Goal: Communication & Community: Participate in discussion

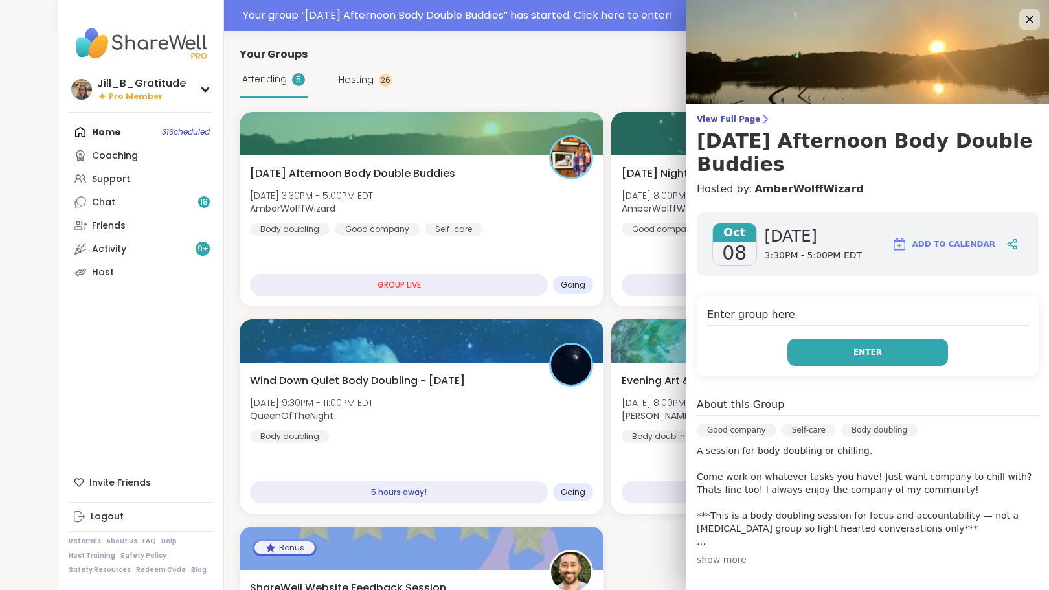
click at [867, 353] on button "Enter" at bounding box center [867, 352] width 161 height 27
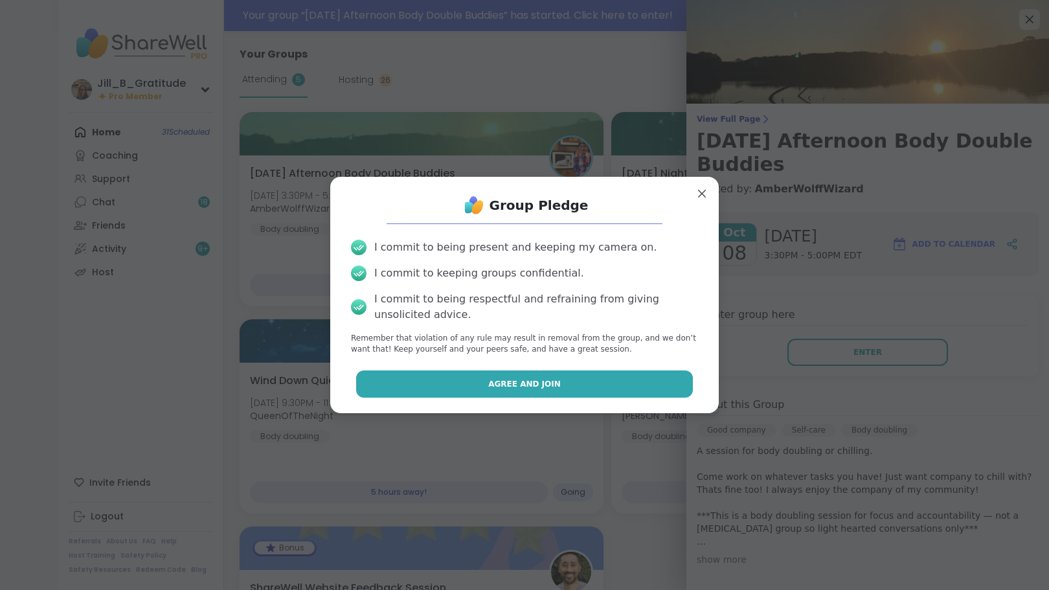
click at [646, 381] on button "Agree and Join" at bounding box center [524, 383] width 337 height 27
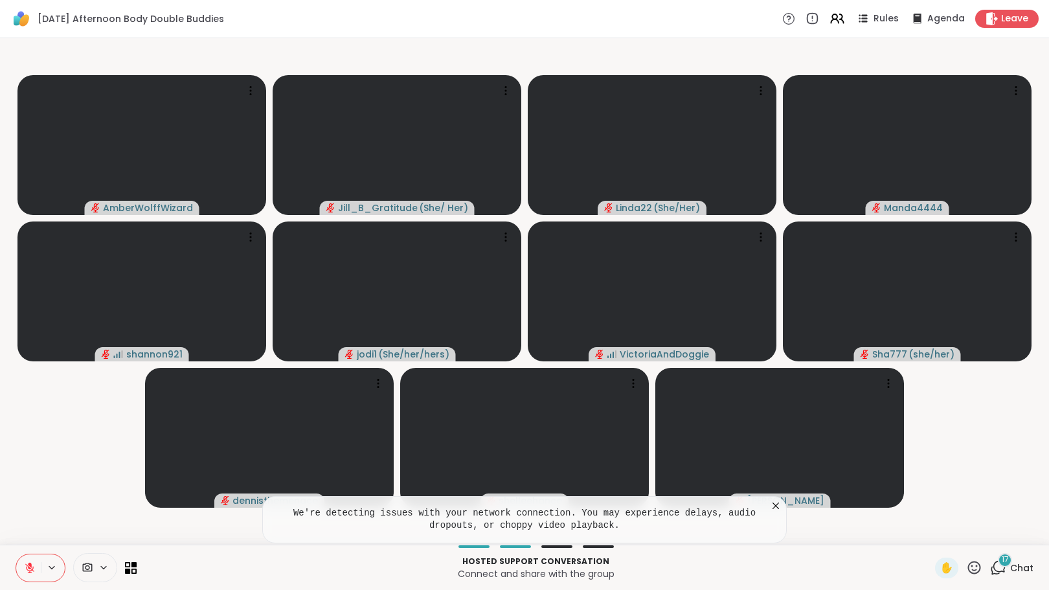
click at [990, 569] on icon at bounding box center [998, 567] width 16 height 16
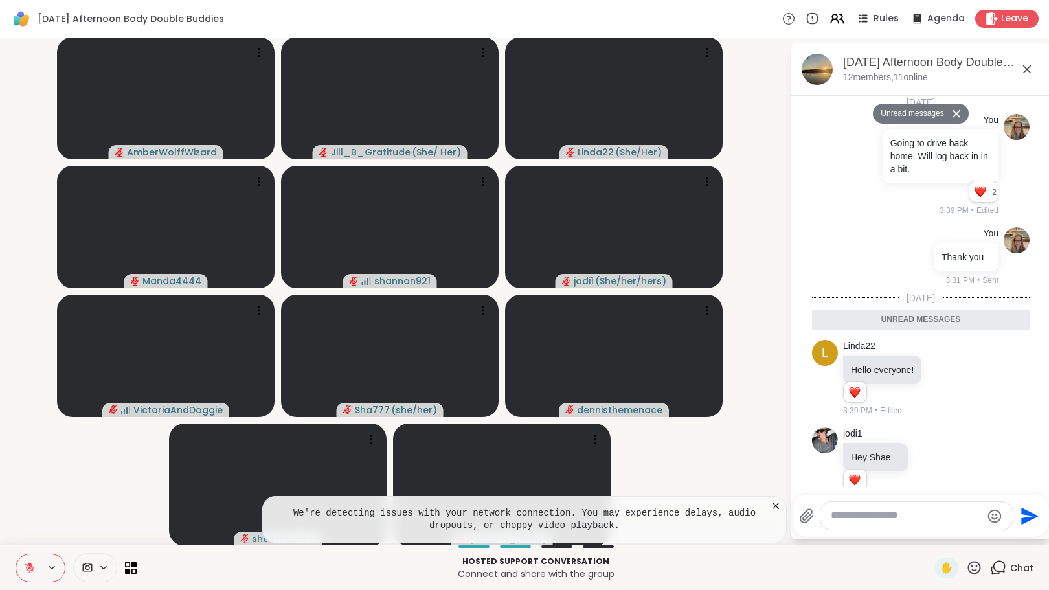
scroll to position [2352, 0]
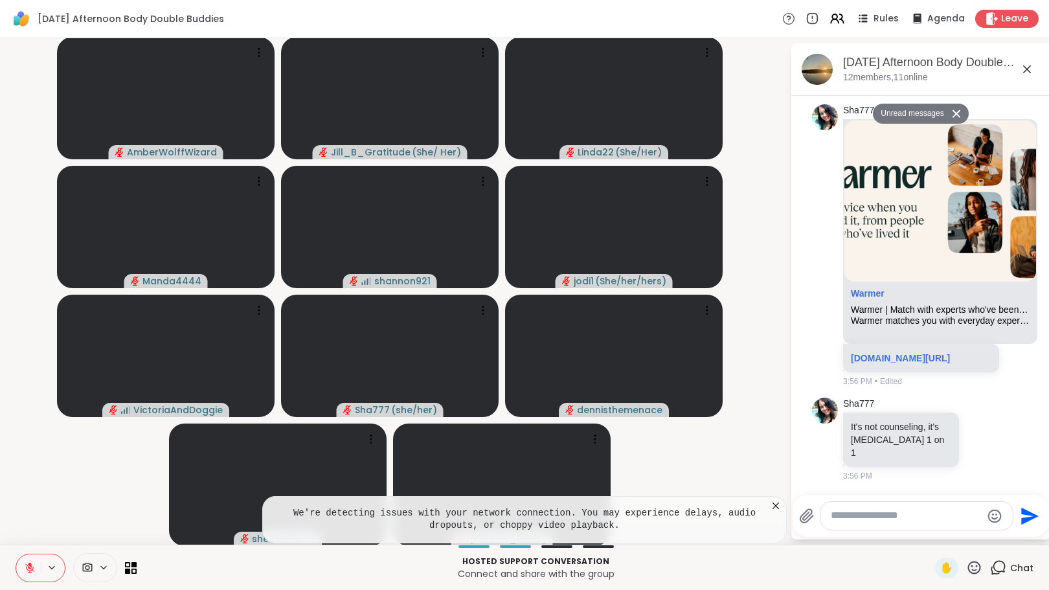
click at [903, 519] on textarea "Type your message" at bounding box center [906, 516] width 151 height 14
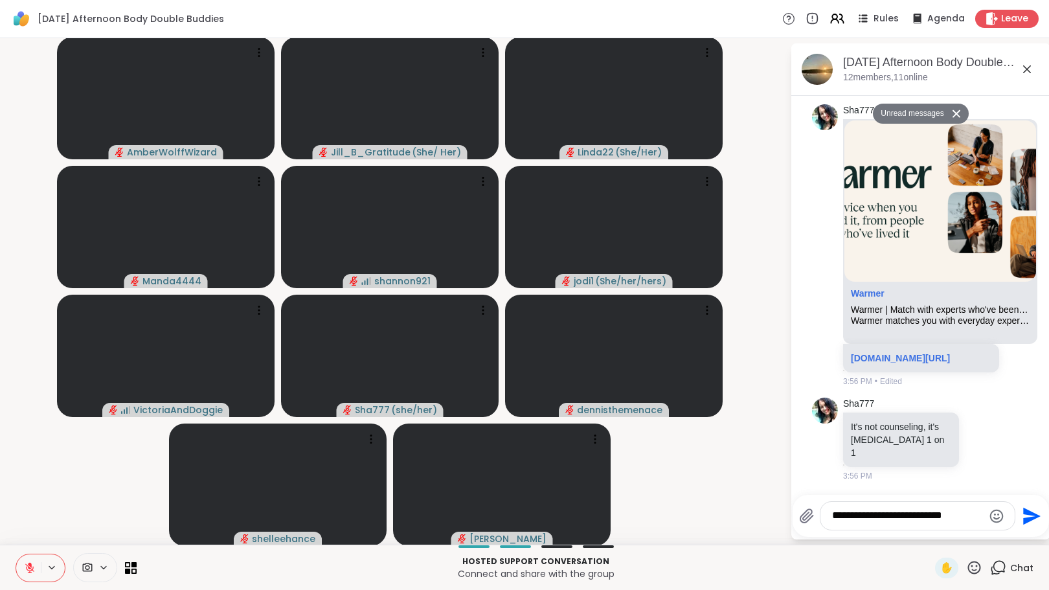
type textarea "**********"
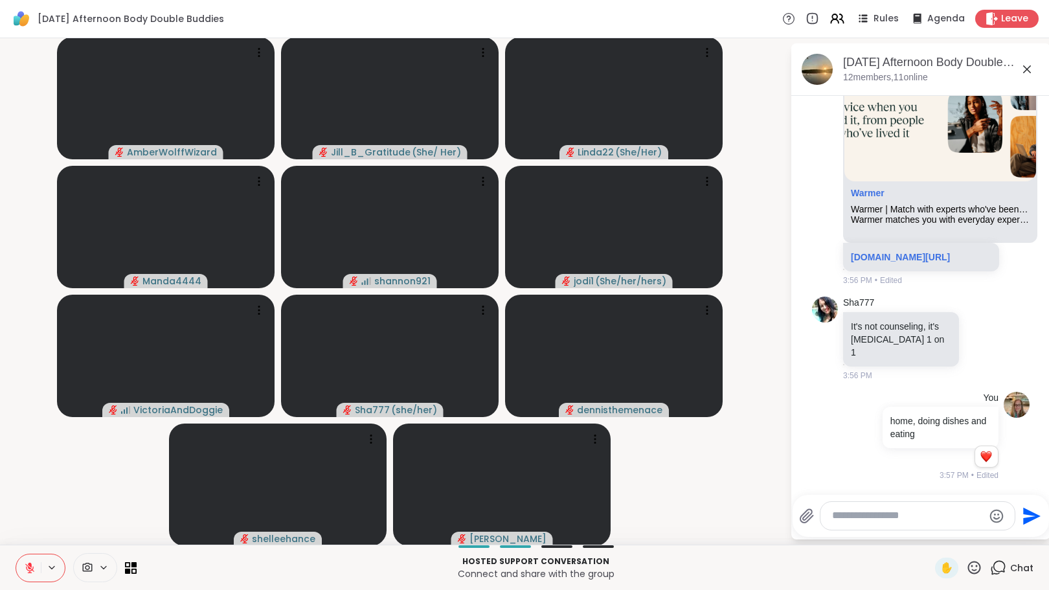
scroll to position [2422, 0]
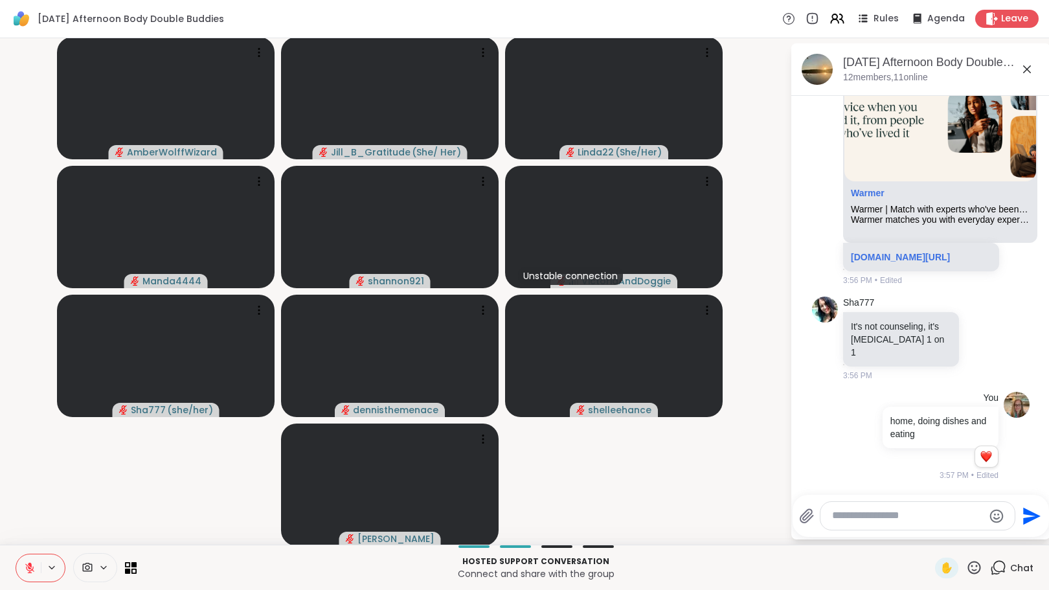
click at [0, 462] on div "AmberWolffWizard Jill_B_Gratitude ( She/ Her ) Linda22 ( She/Her ) Manda4444 sh…" at bounding box center [524, 291] width 1049 height 506
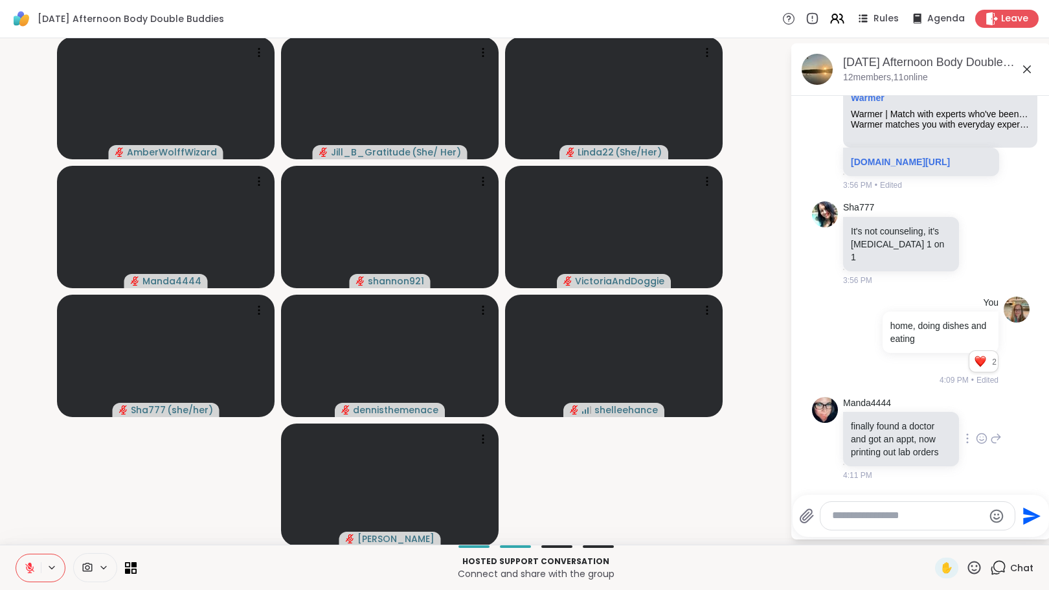
click at [976, 432] on icon at bounding box center [982, 438] width 12 height 13
click at [976, 413] on div "Select Reaction: Heart" at bounding box center [982, 418] width 12 height 12
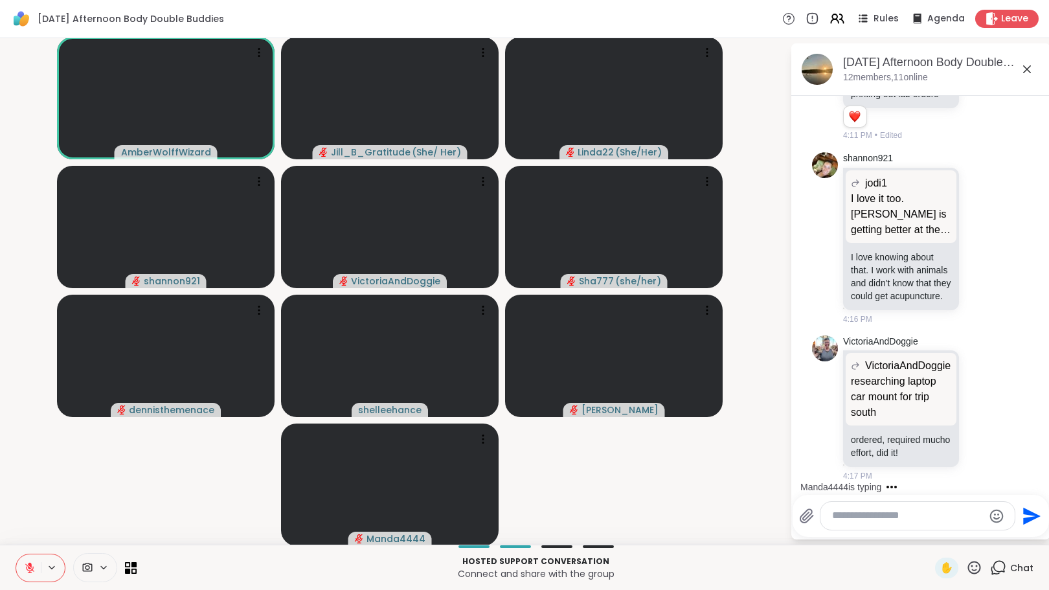
scroll to position [2970, 0]
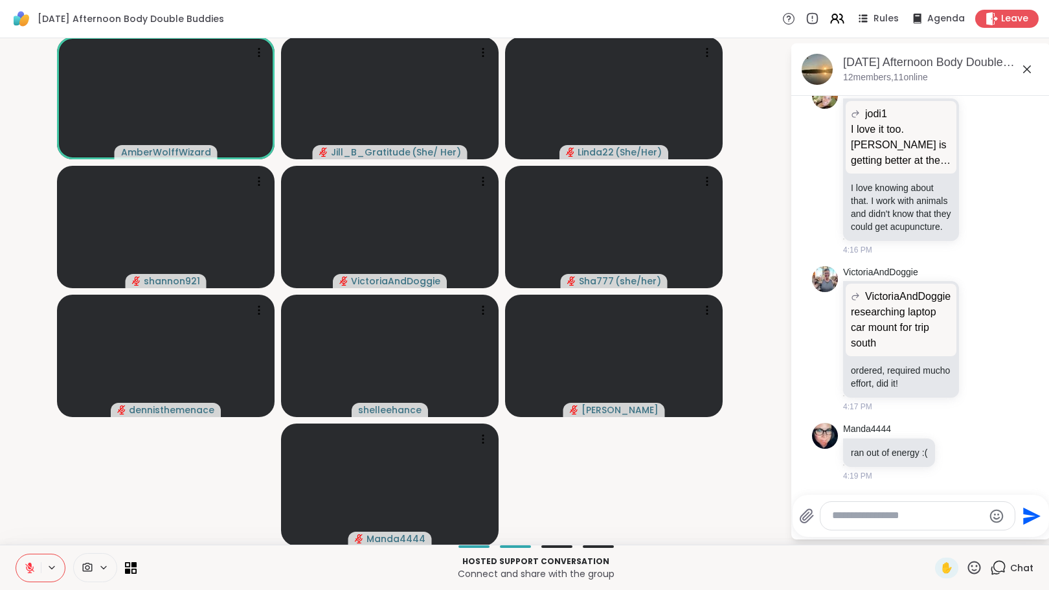
click at [30, 568] on icon at bounding box center [29, 567] width 9 height 9
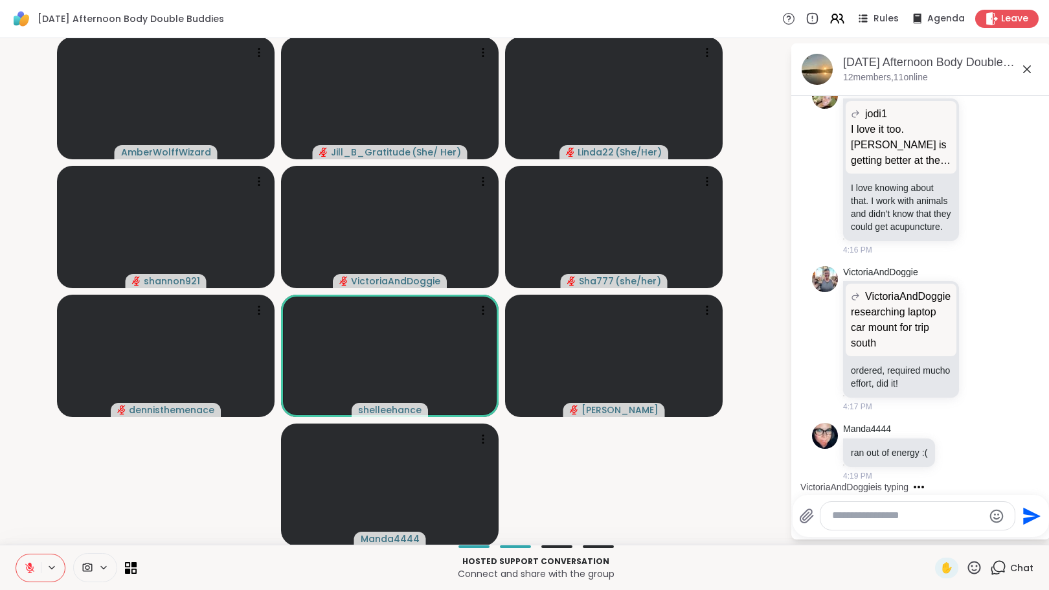
scroll to position [3099, 0]
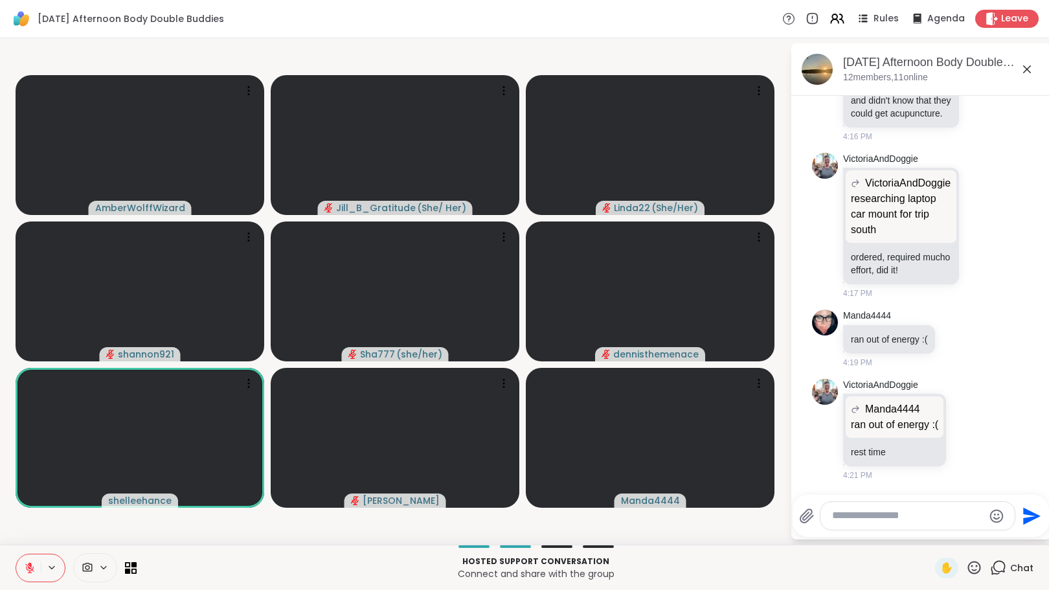
click at [922, 520] on textarea "Type your message" at bounding box center [907, 516] width 151 height 14
type textarea "*"
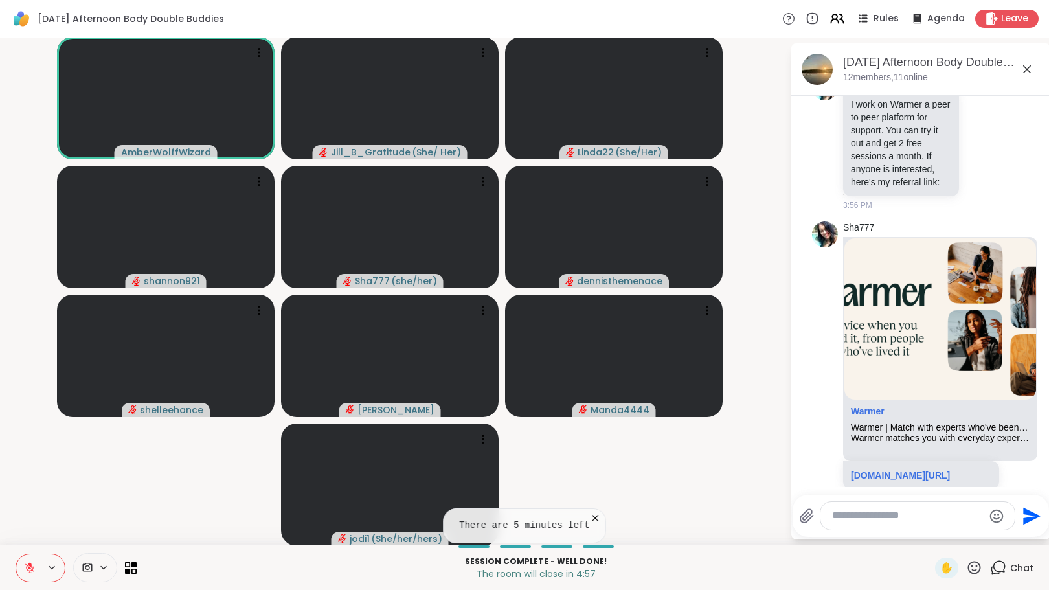
scroll to position [0, 0]
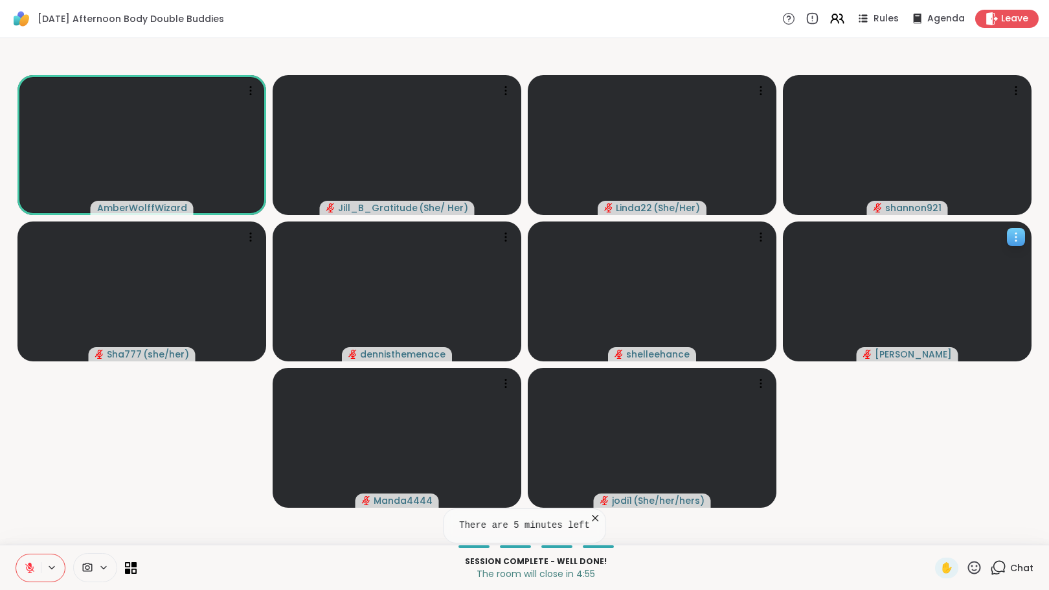
drag, startPoint x: 1023, startPoint y: 377, endPoint x: 1013, endPoint y: 342, distance: 36.3
click at [990, 570] on icon at bounding box center [998, 567] width 16 height 16
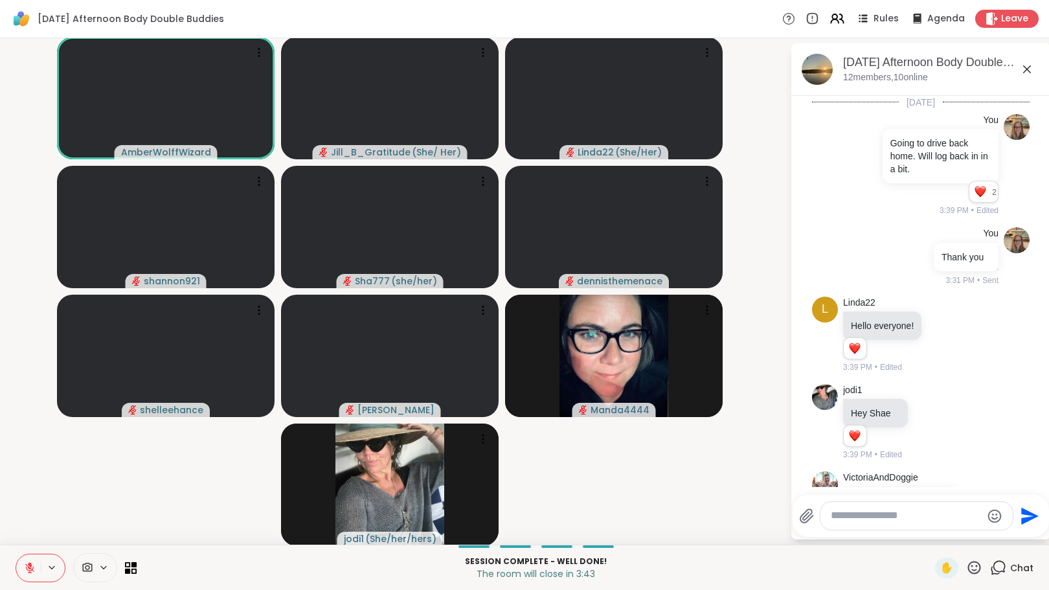
click at [836, 518] on textarea "Type your message" at bounding box center [906, 516] width 151 height 14
type textarea "**********"
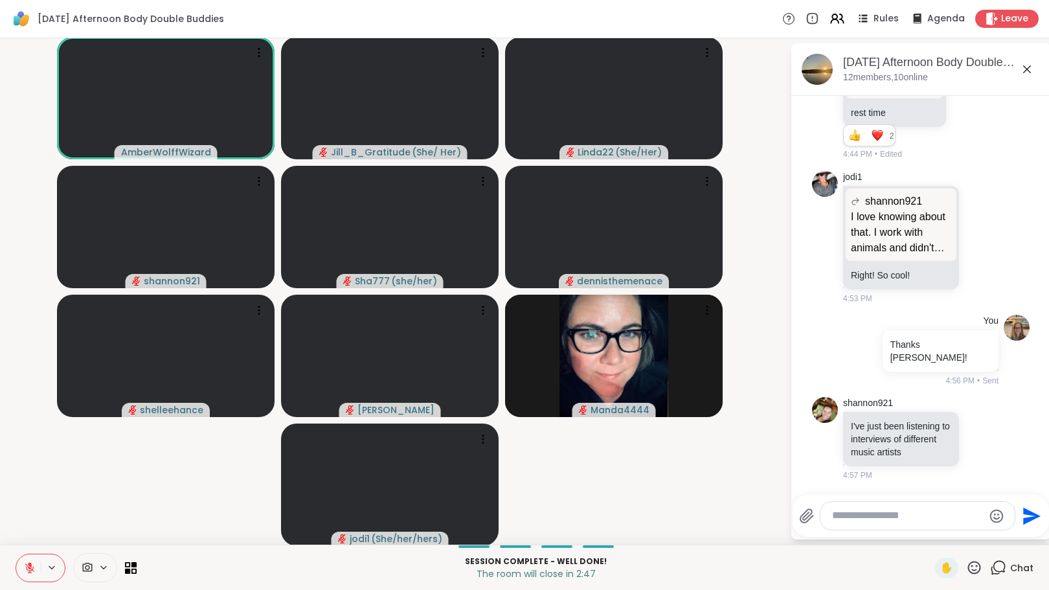
scroll to position [3512, 0]
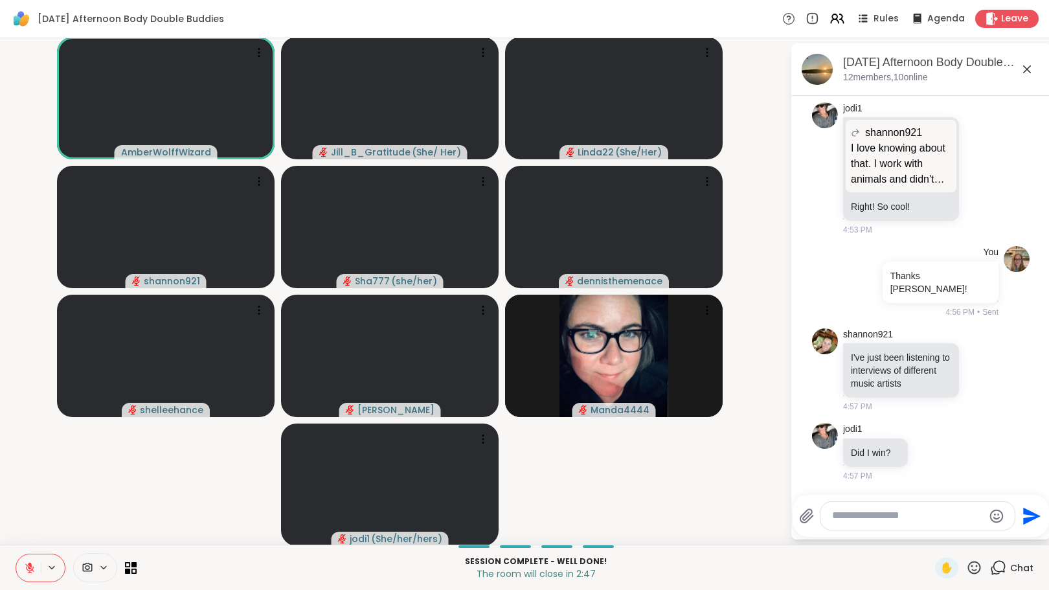
click at [904, 521] on textarea "Type your message" at bounding box center [907, 516] width 151 height 14
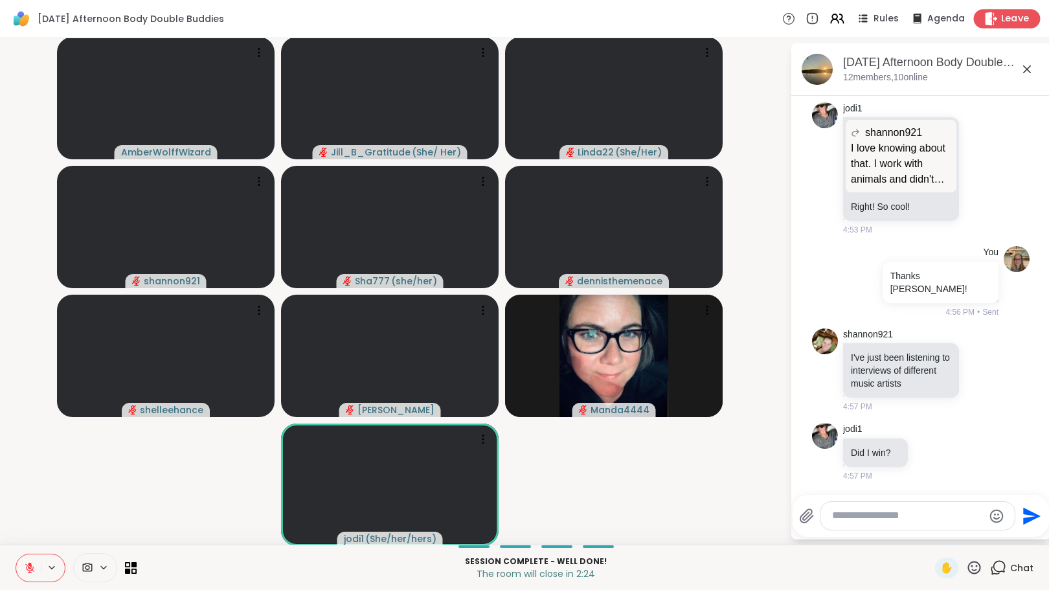
click at [1001, 12] on span "Leave" at bounding box center [1015, 19] width 28 height 14
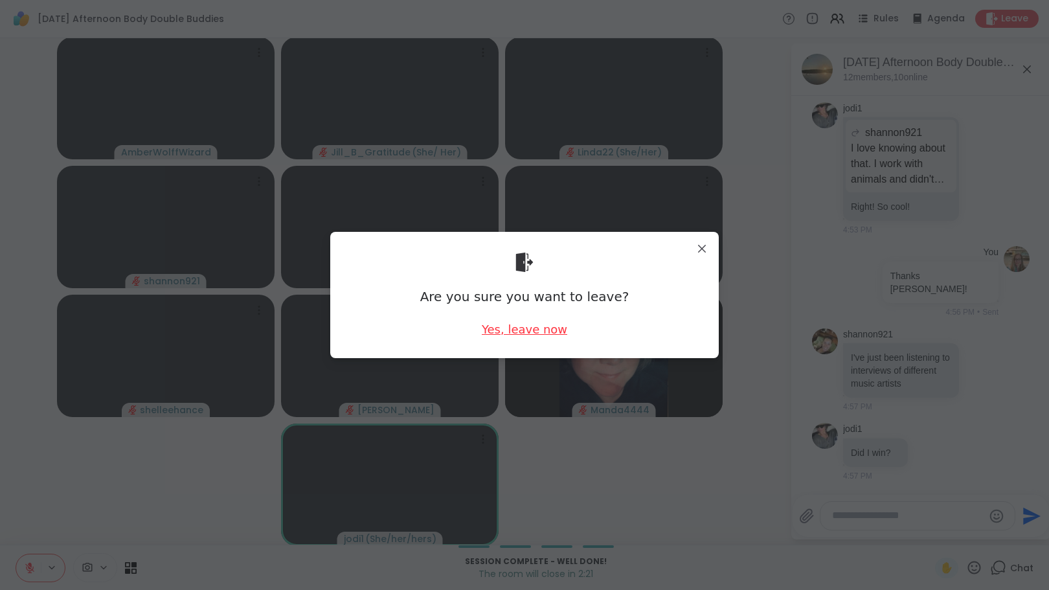
click at [541, 328] on div "Yes, leave now" at bounding box center [524, 329] width 85 height 16
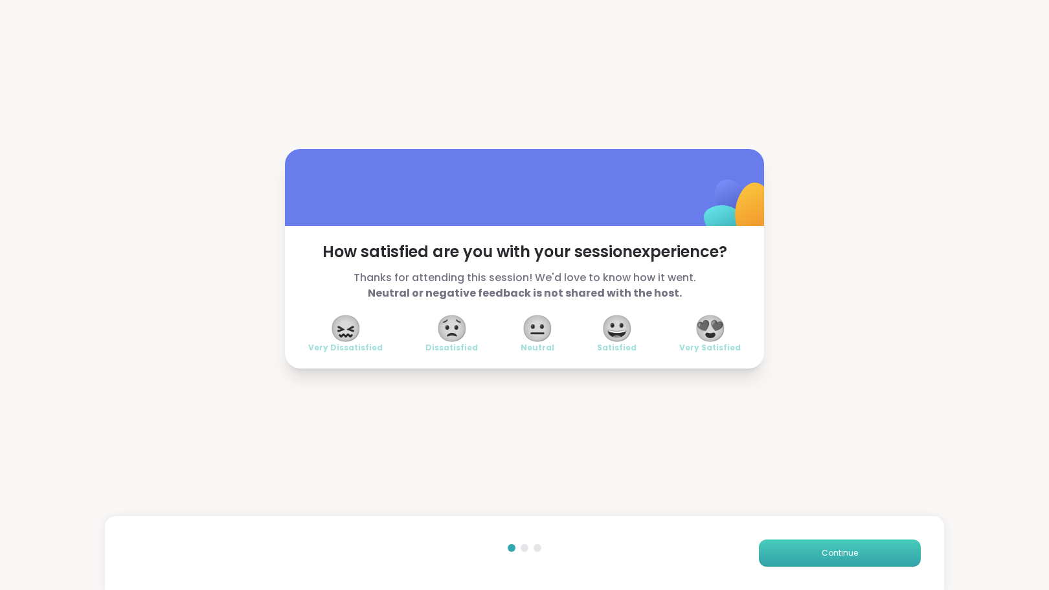
click at [822, 552] on span "Continue" at bounding box center [839, 553] width 36 height 12
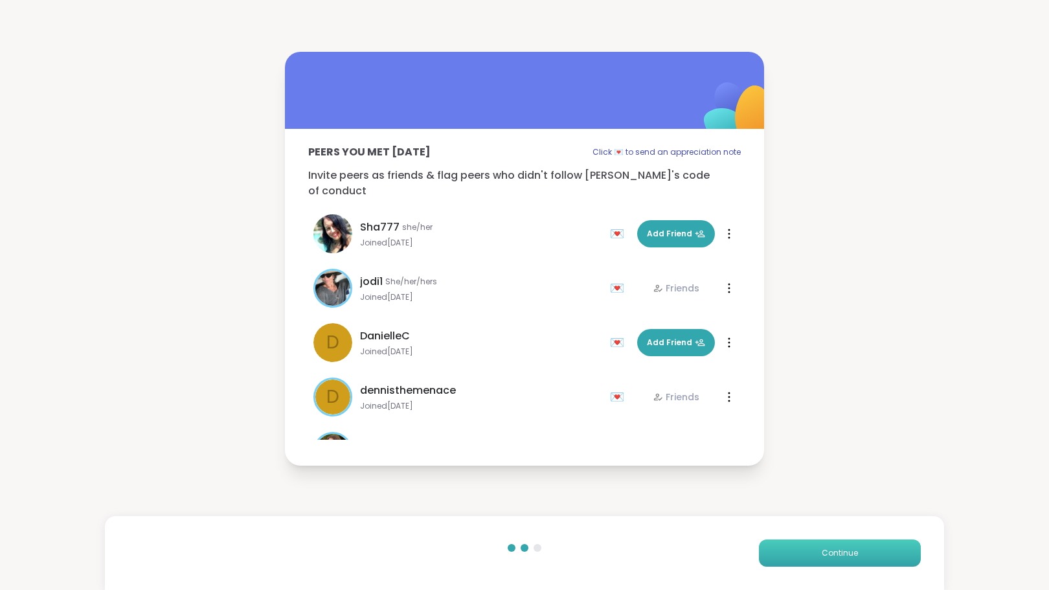
click at [821, 555] on span "Continue" at bounding box center [839, 553] width 36 height 12
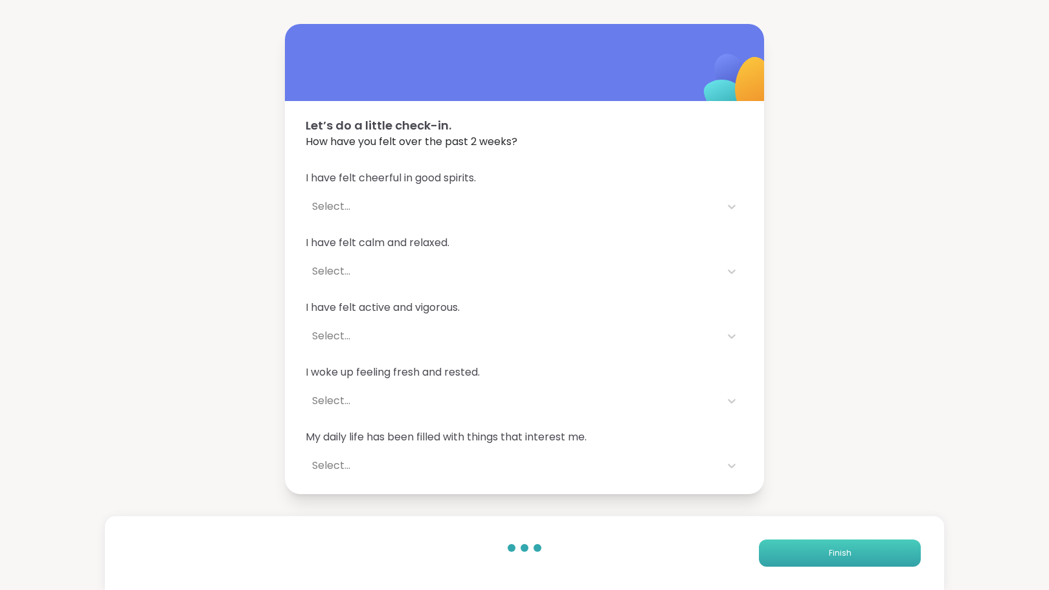
click at [829, 552] on span "Finish" at bounding box center [840, 553] width 23 height 12
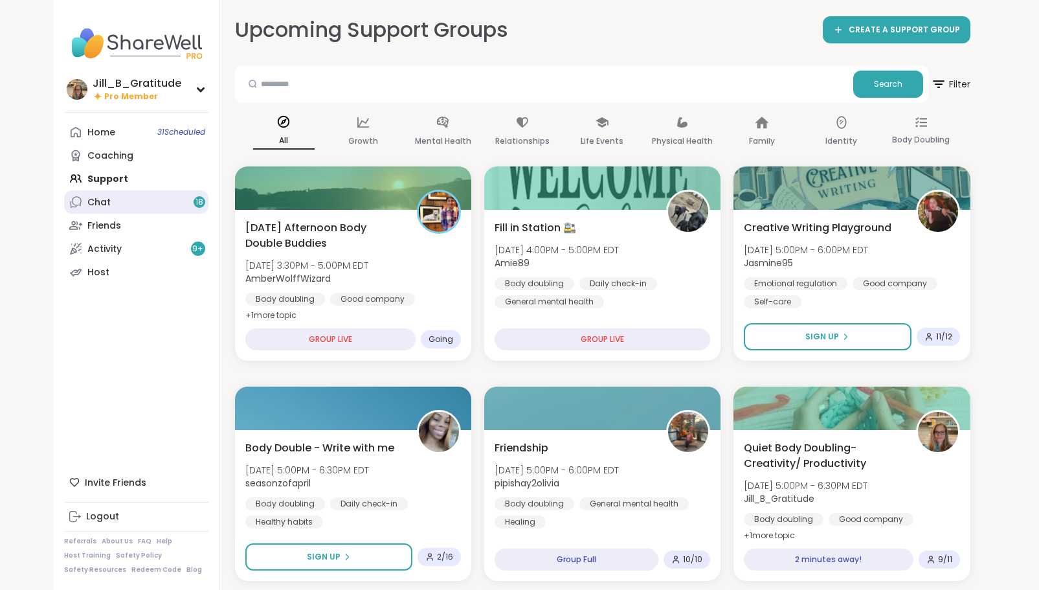
click at [174, 208] on link "Chat 18" at bounding box center [136, 201] width 144 height 23
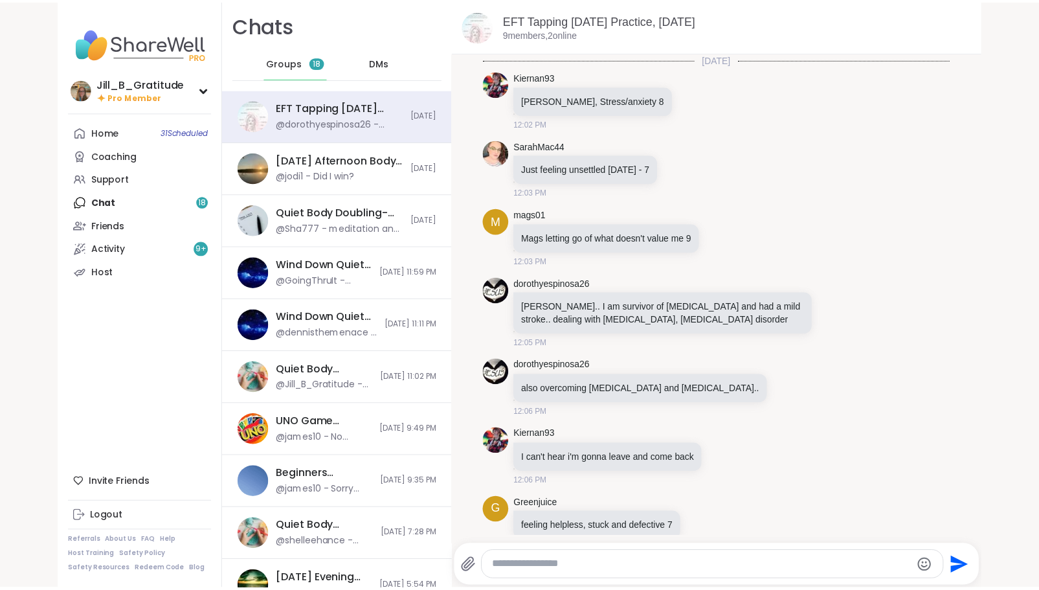
scroll to position [2427, 0]
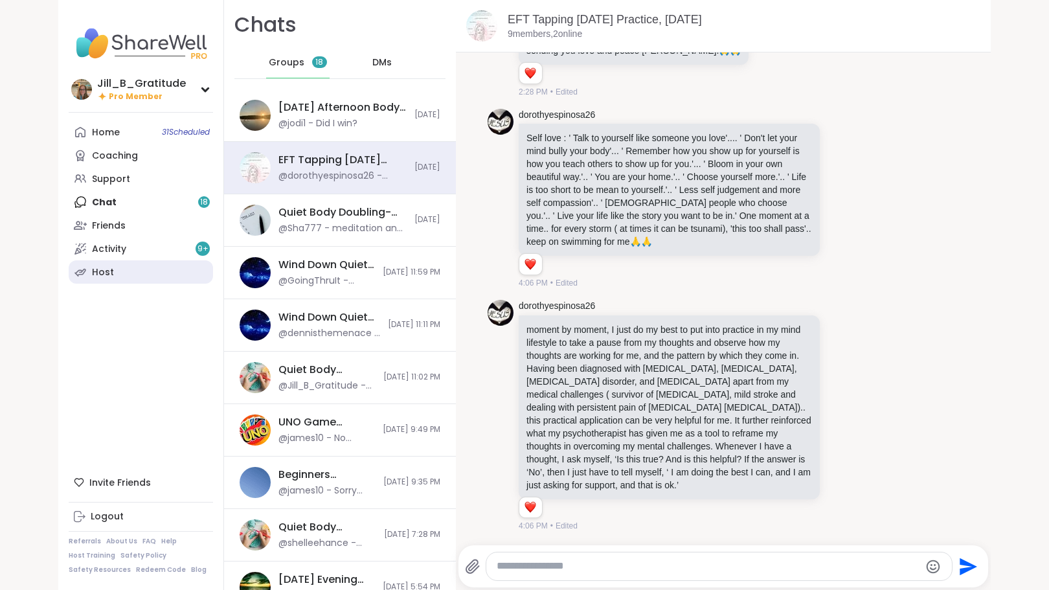
click at [113, 273] on link "Host" at bounding box center [141, 271] width 144 height 23
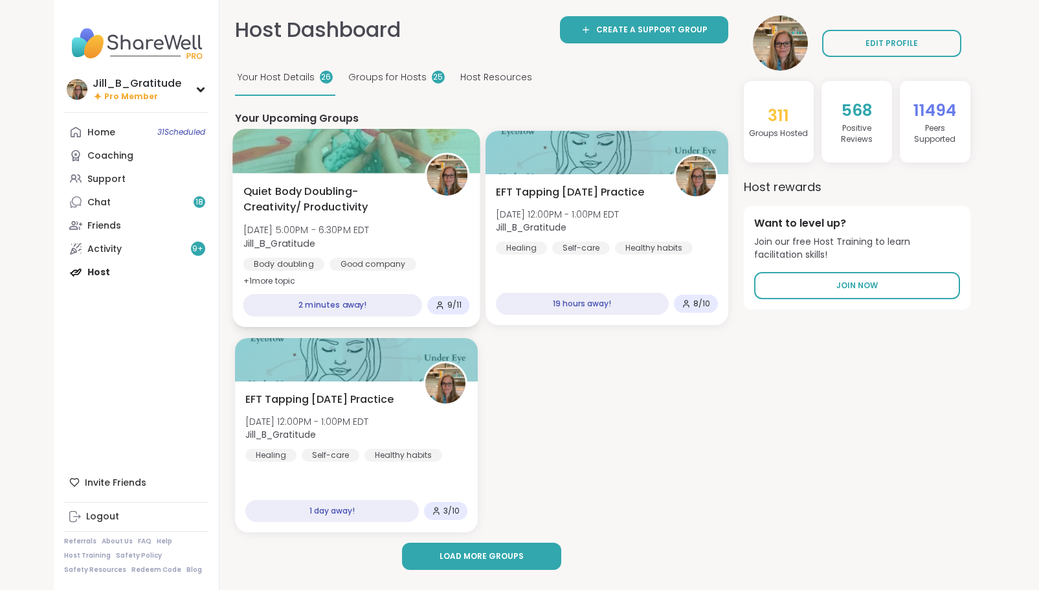
click at [404, 216] on div "Quiet Body Doubling- Creativity/ Productivity Wed, Oct 08 | 5:00PM - 6:30PM EDT…" at bounding box center [356, 237] width 227 height 106
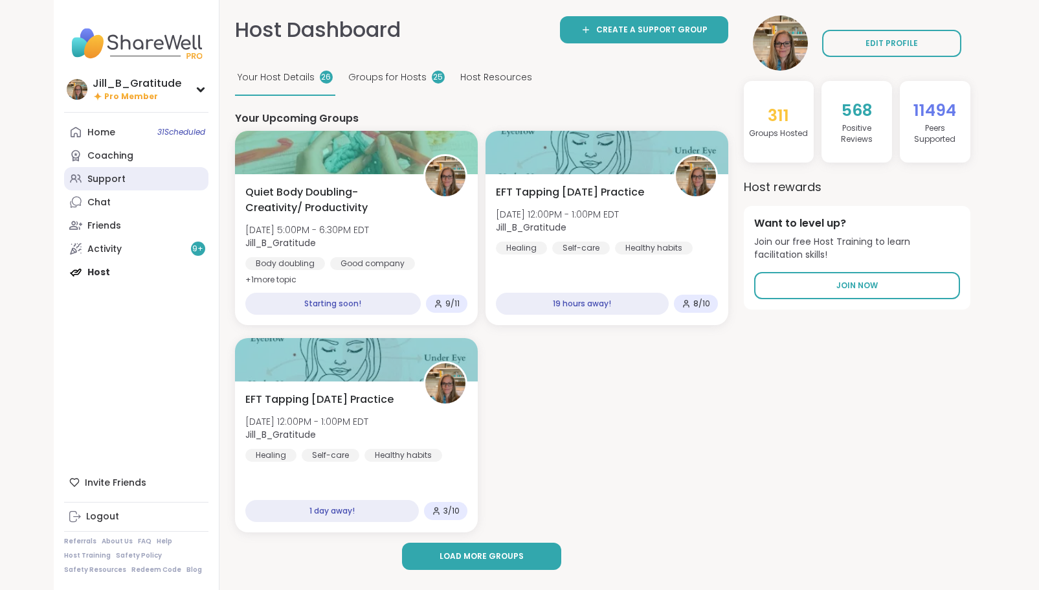
click at [169, 187] on link "Support" at bounding box center [136, 178] width 144 height 23
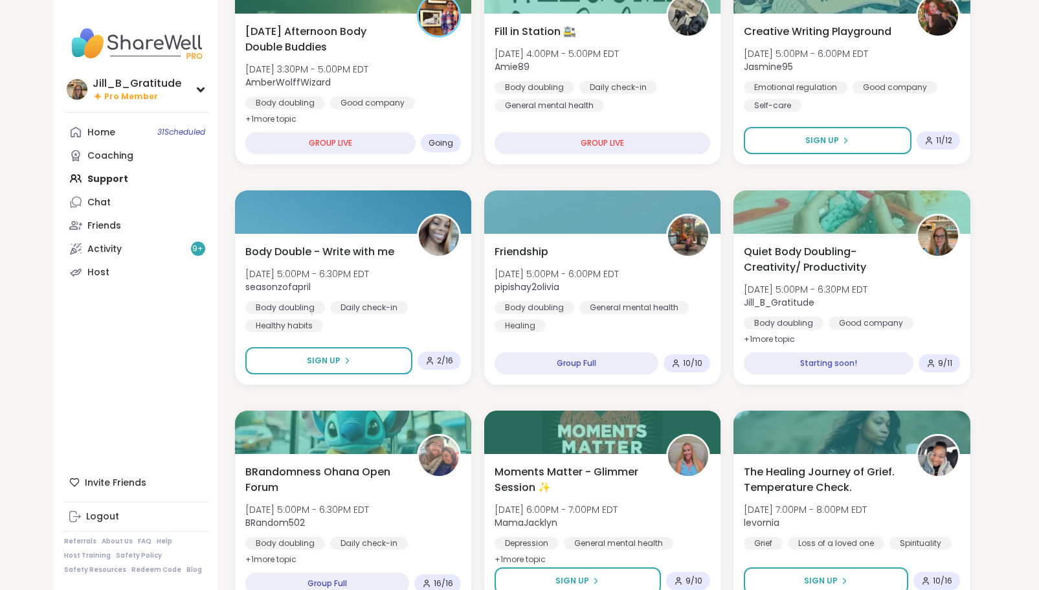
scroll to position [197, 0]
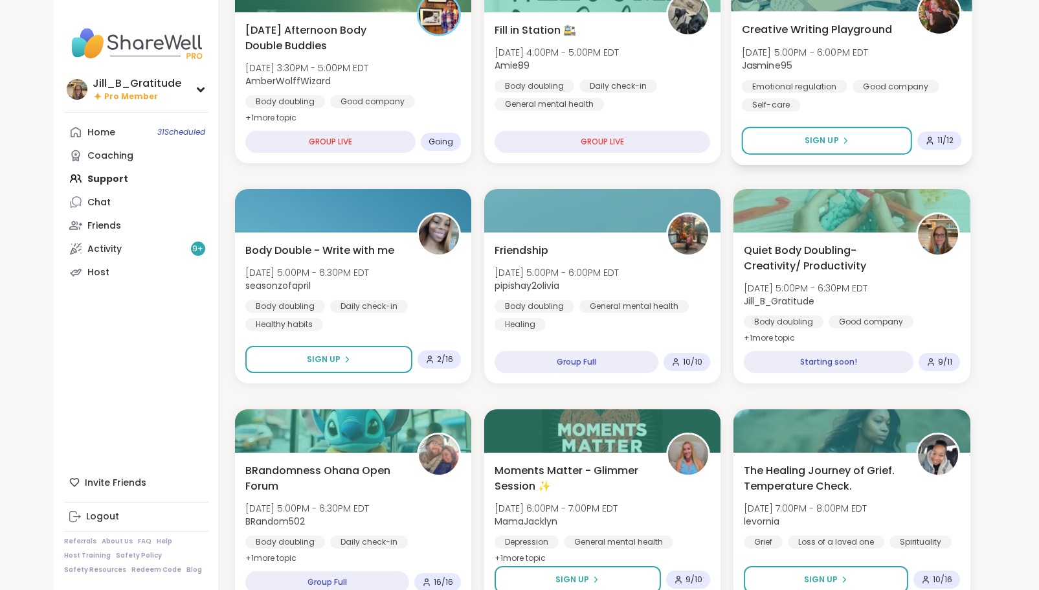
click at [849, 110] on div "Emotional regulation Good company Self-care" at bounding box center [852, 96] width 220 height 32
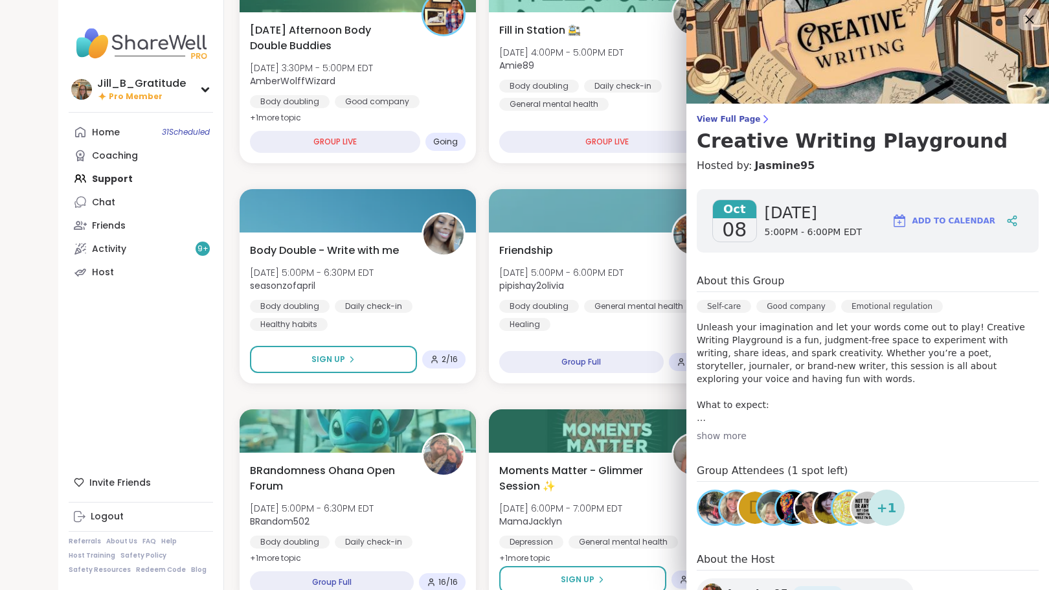
click at [1021, 17] on icon at bounding box center [1029, 19] width 16 height 16
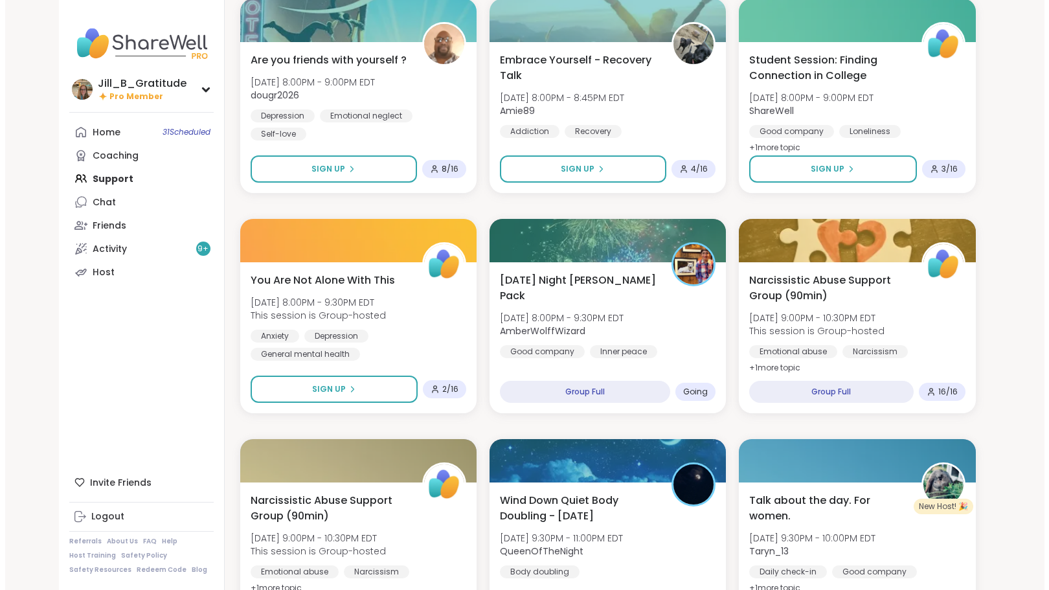
scroll to position [1266, 0]
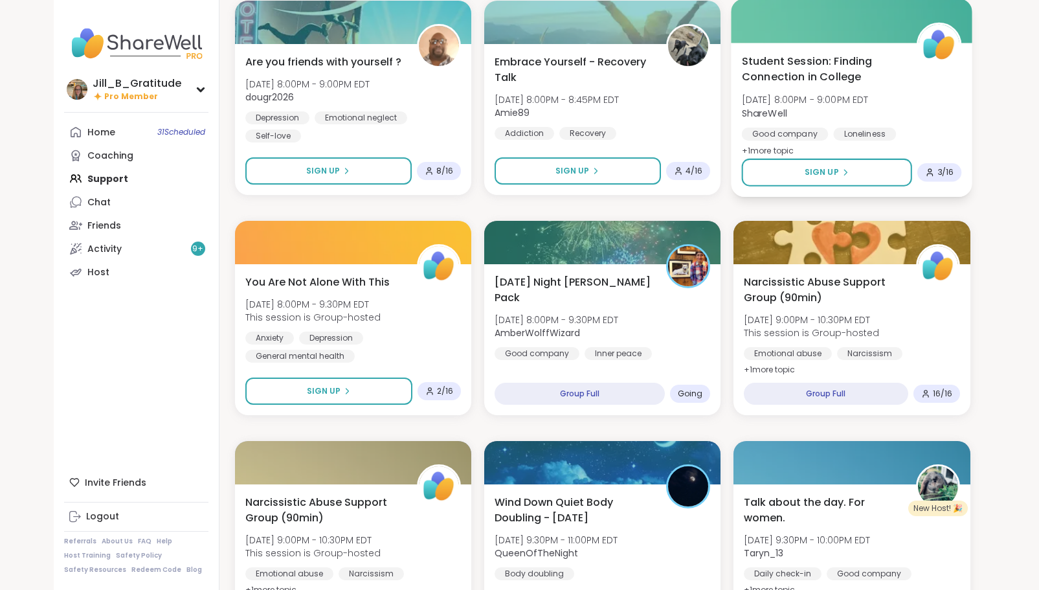
click at [848, 86] on div "Student Session: Finding Connection in College Wed, Oct 08 | 8:00PM - 9:00PM ED…" at bounding box center [852, 106] width 220 height 106
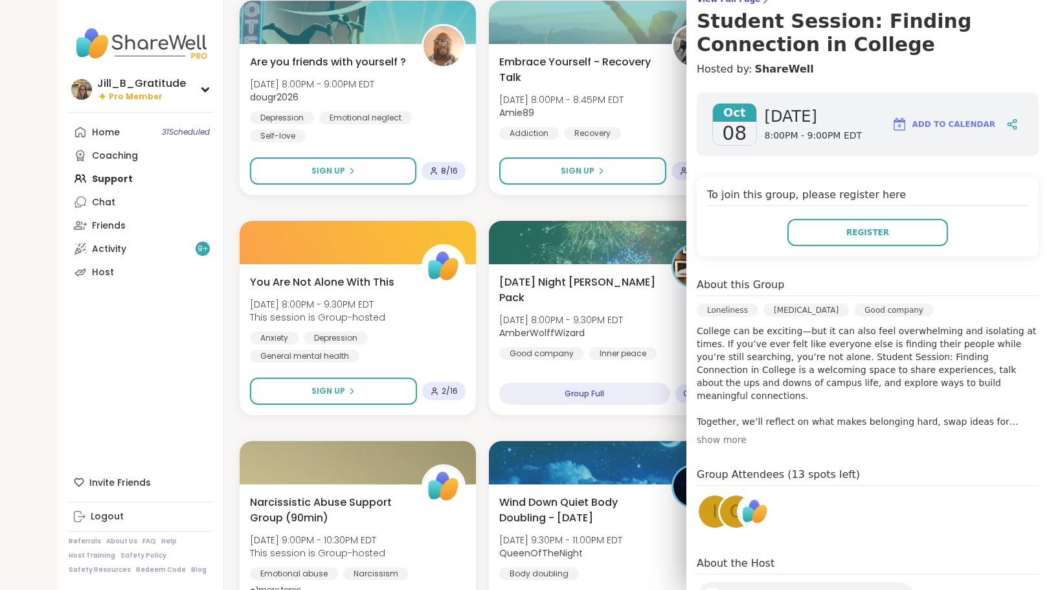
scroll to position [127, 0]
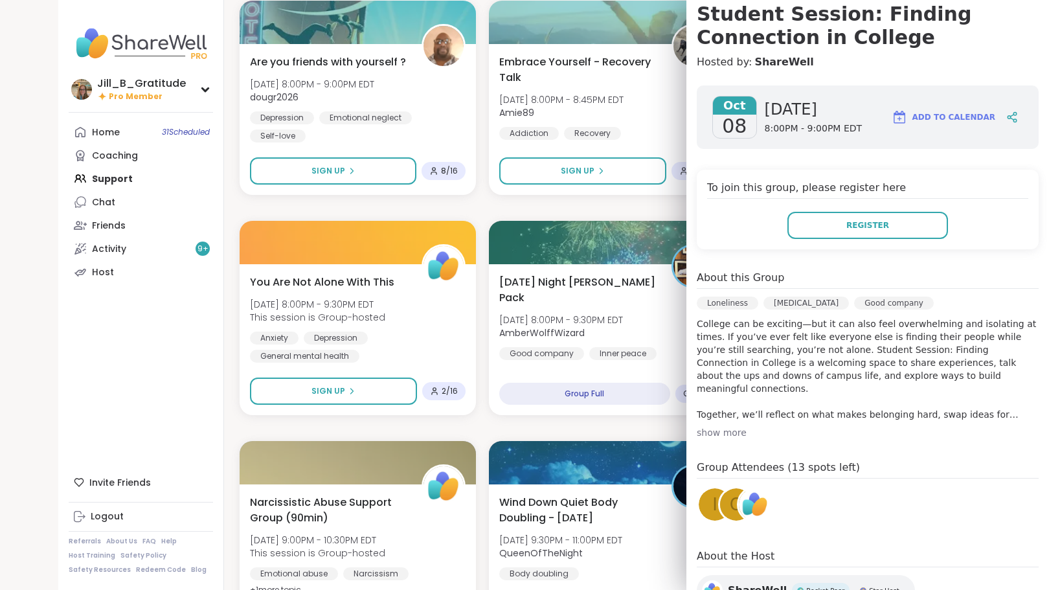
click at [755, 502] on img at bounding box center [755, 504] width 32 height 32
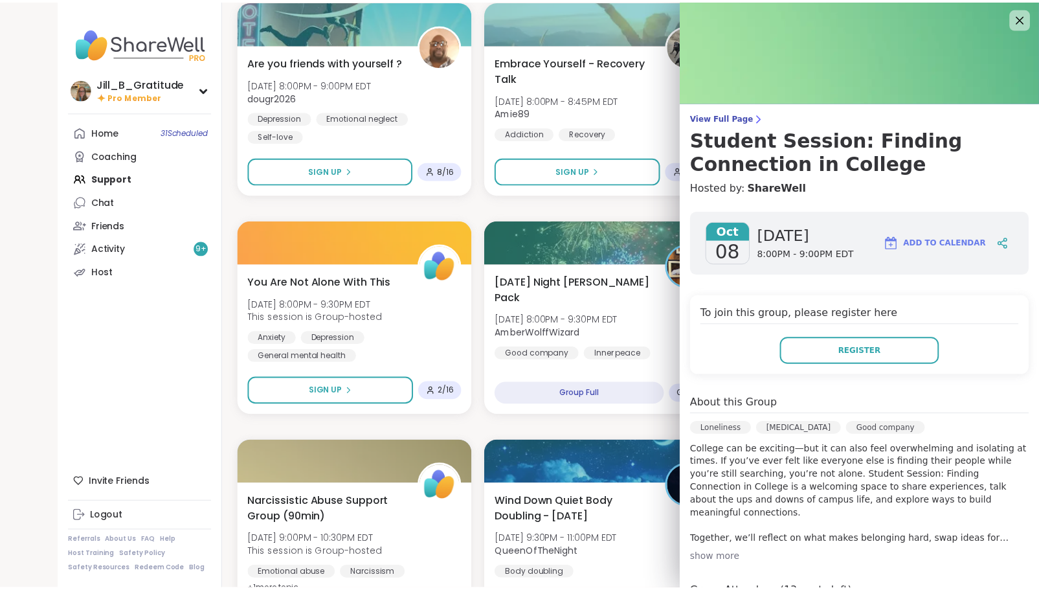
scroll to position [0, 0]
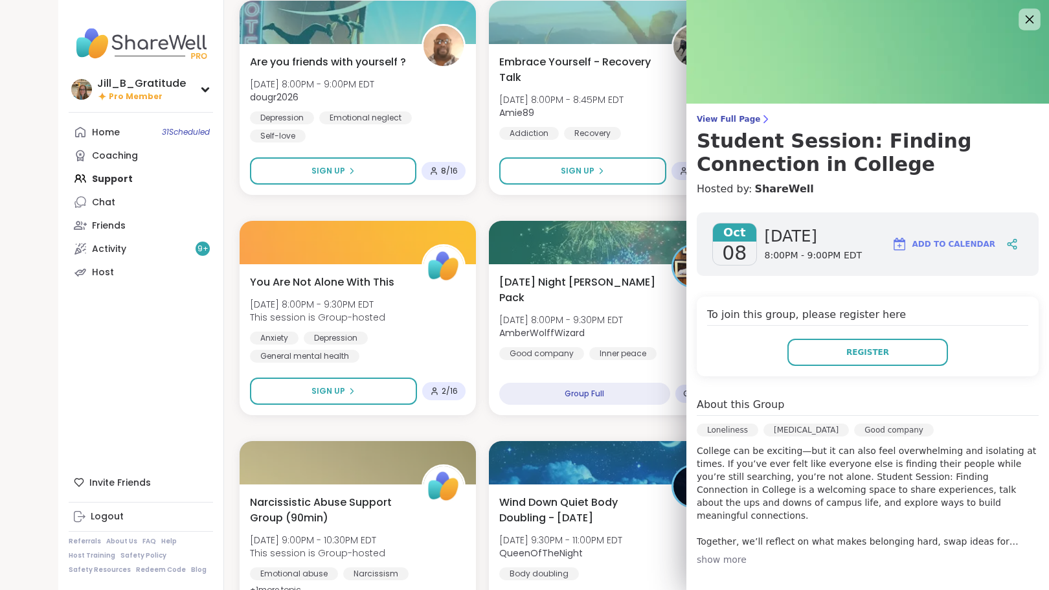
click at [1021, 14] on icon at bounding box center [1029, 19] width 16 height 16
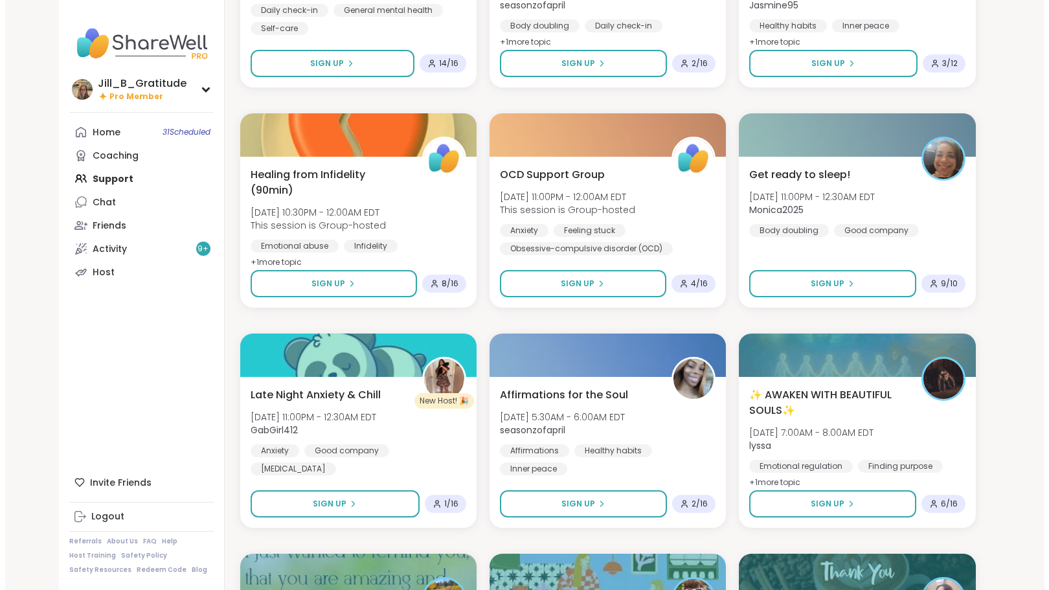
scroll to position [2065, 0]
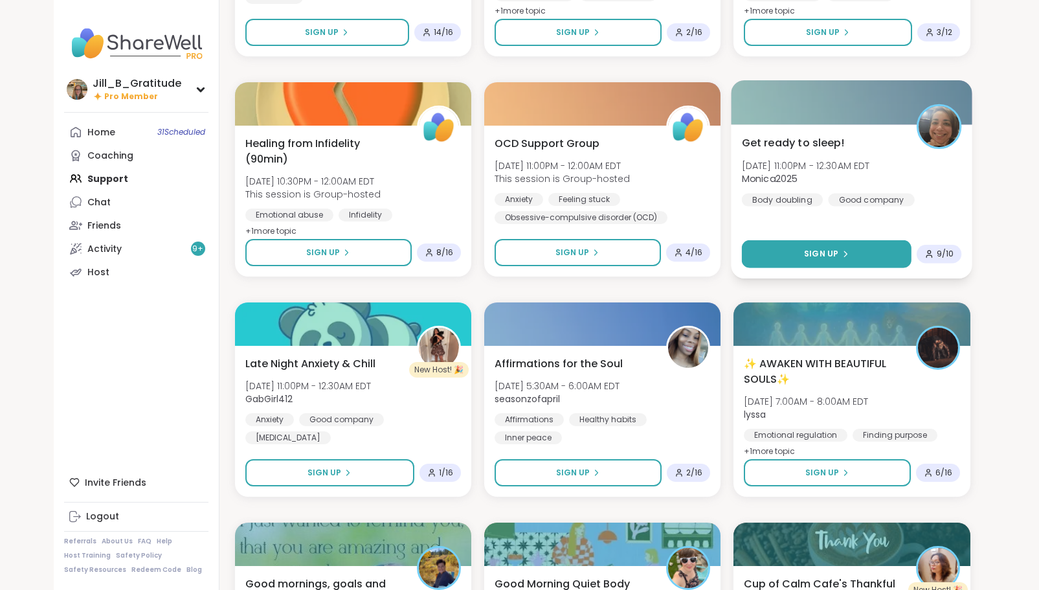
click at [827, 247] on button "Sign Up" at bounding box center [827, 254] width 170 height 28
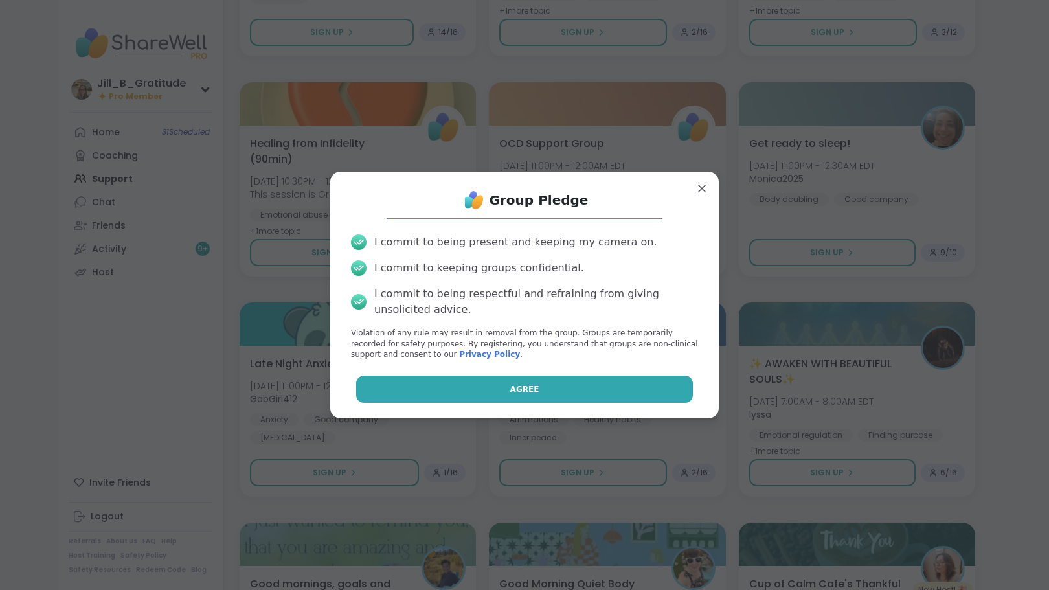
click at [544, 387] on button "Agree" at bounding box center [524, 388] width 337 height 27
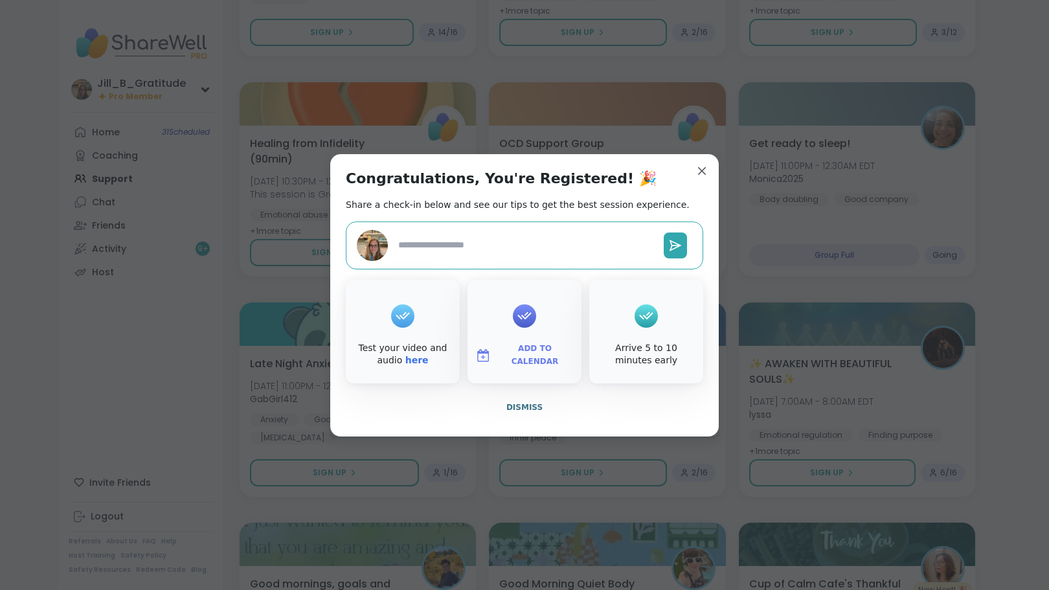
type textarea "*"
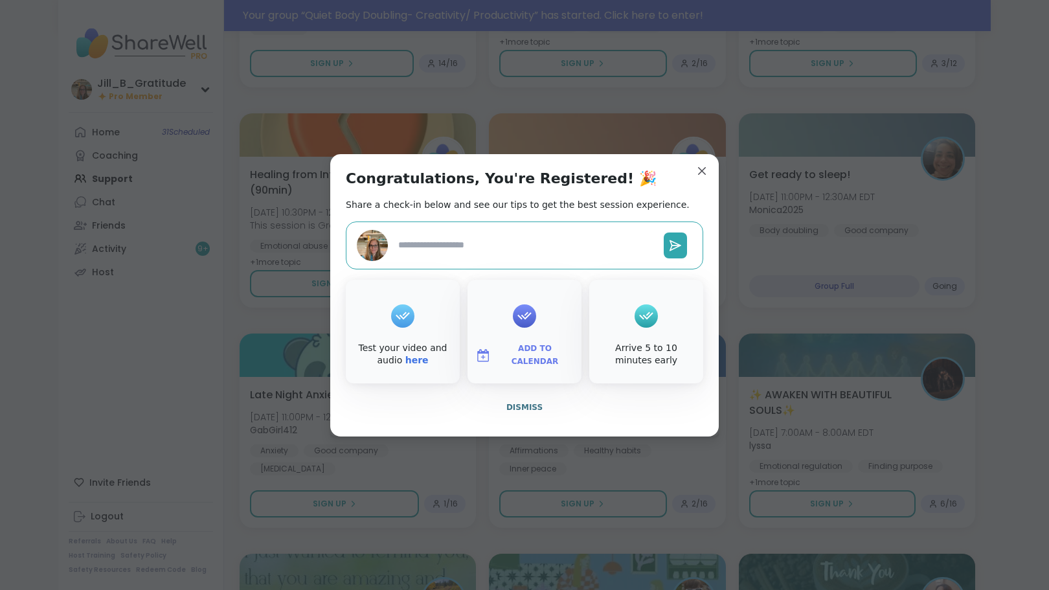
scroll to position [2096, 0]
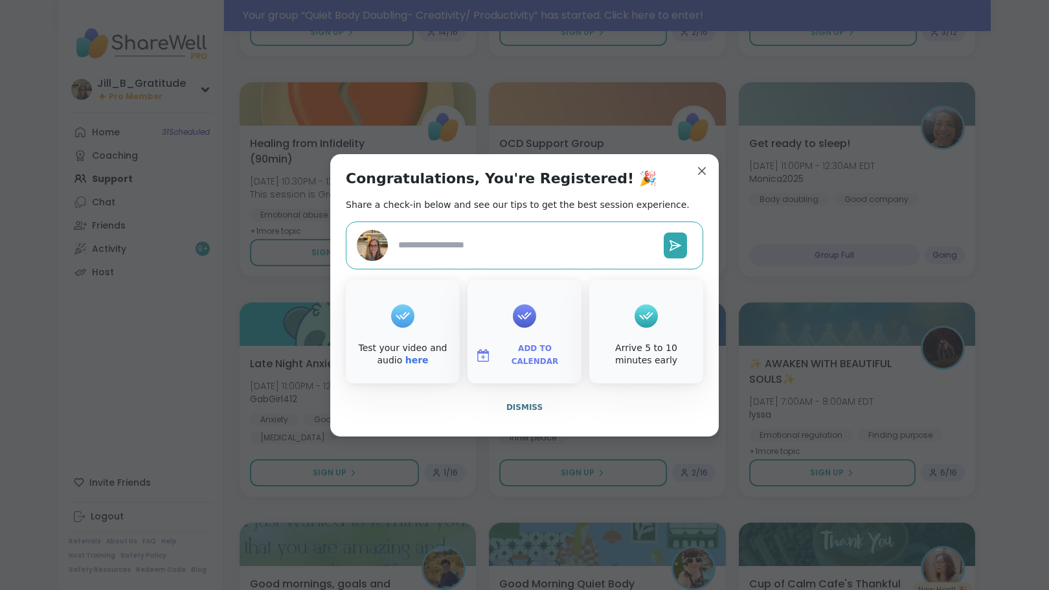
click at [516, 354] on span "Add to Calendar" at bounding box center [535, 354] width 78 height 25
click at [527, 244] on button "Google Calendar" at bounding box center [524, 237] width 98 height 28
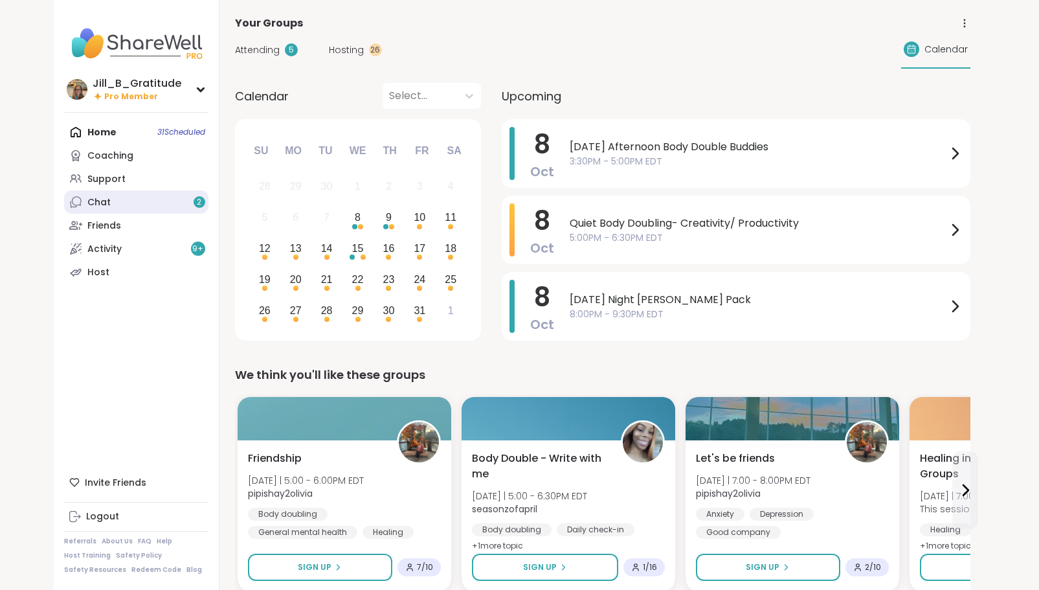
click at [184, 202] on link "Chat 2" at bounding box center [136, 201] width 144 height 23
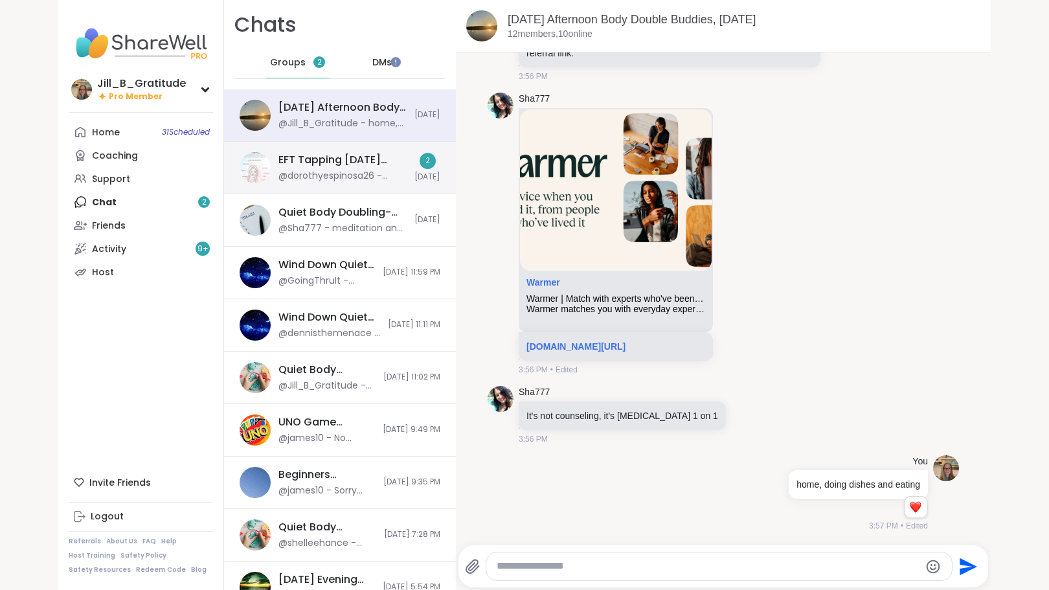
click at [330, 175] on div "@dorothyespinosa26 - moment by moment, I just do my best to put into practice i…" at bounding box center [342, 176] width 128 height 13
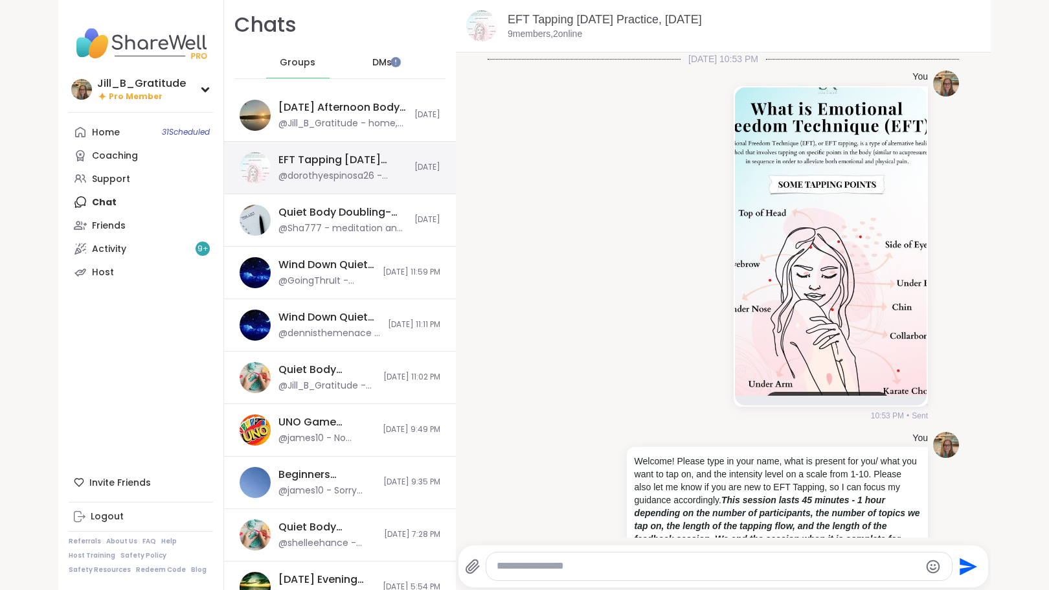
scroll to position [2434, 0]
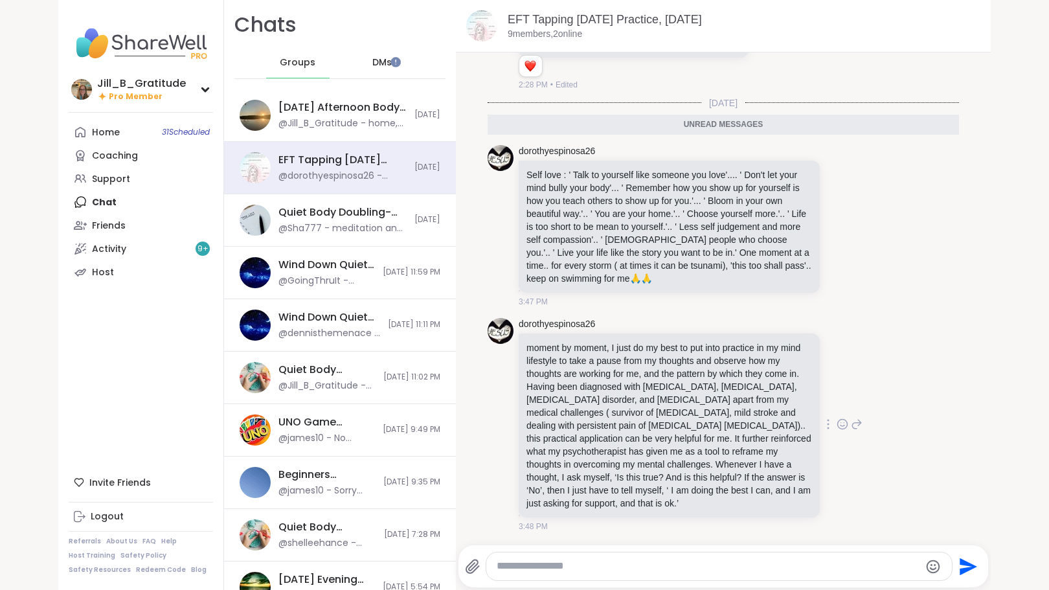
click at [838, 426] on icon at bounding box center [843, 424] width 10 height 10
click at [733, 403] on div "Select Reaction: Heart" at bounding box center [739, 403] width 12 height 12
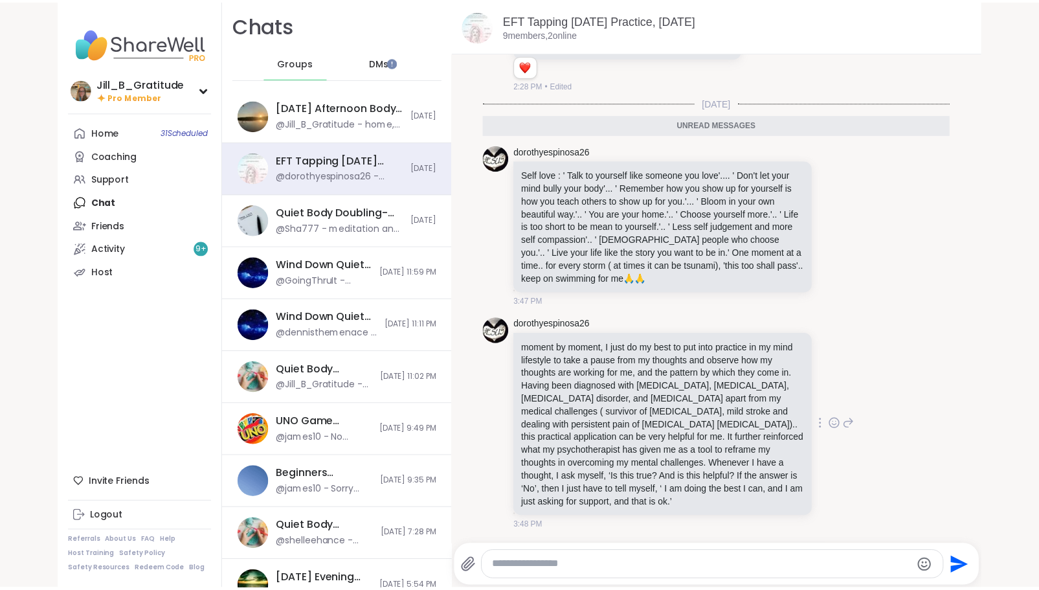
scroll to position [2452, 0]
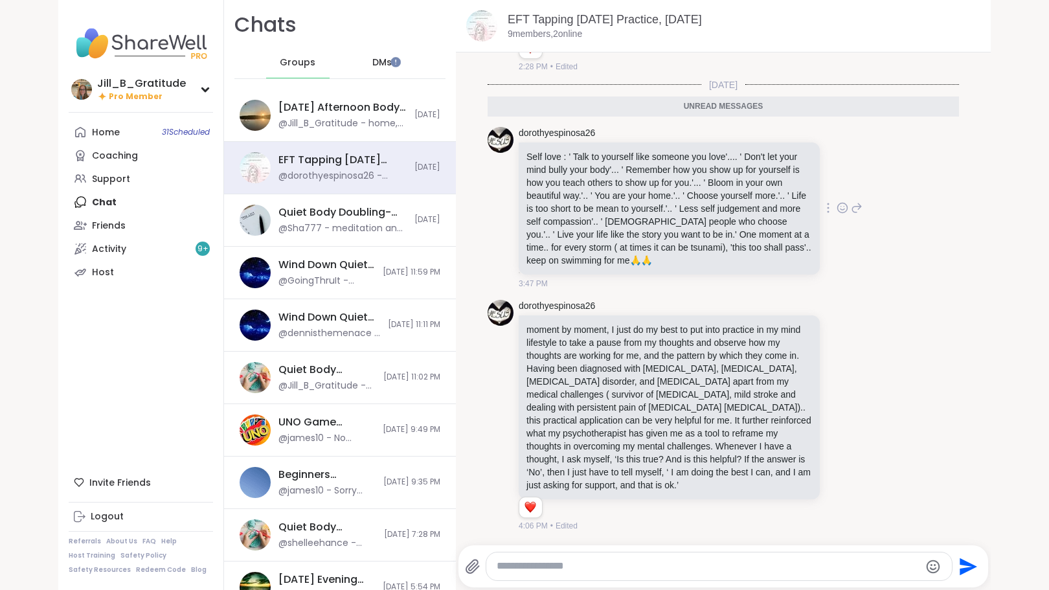
click at [836, 205] on icon at bounding box center [842, 207] width 12 height 13
click at [733, 186] on div "Select Reaction: Heart" at bounding box center [739, 187] width 12 height 12
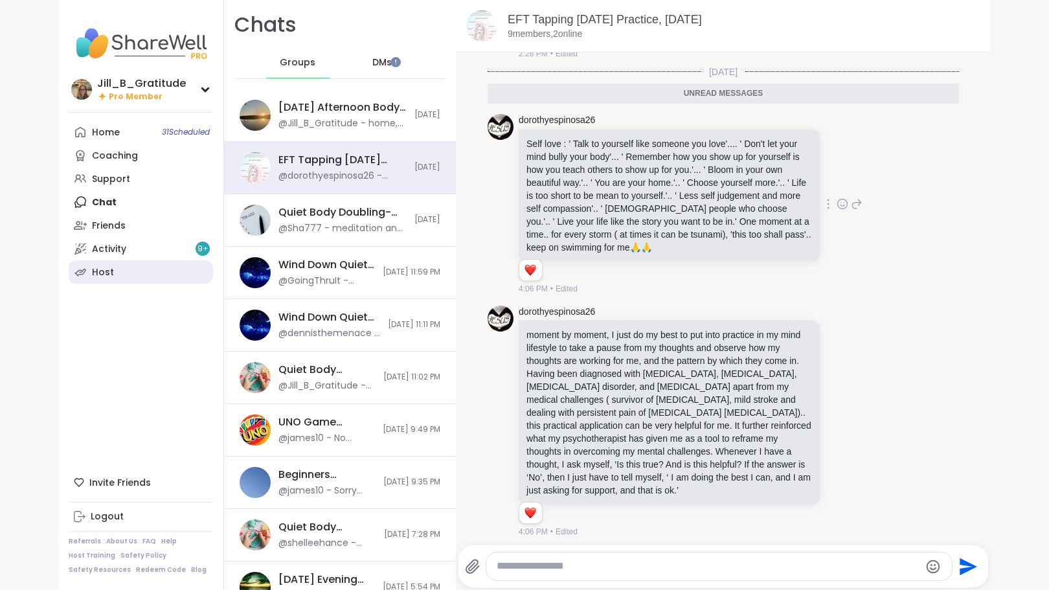
click at [112, 272] on link "Host" at bounding box center [141, 271] width 144 height 23
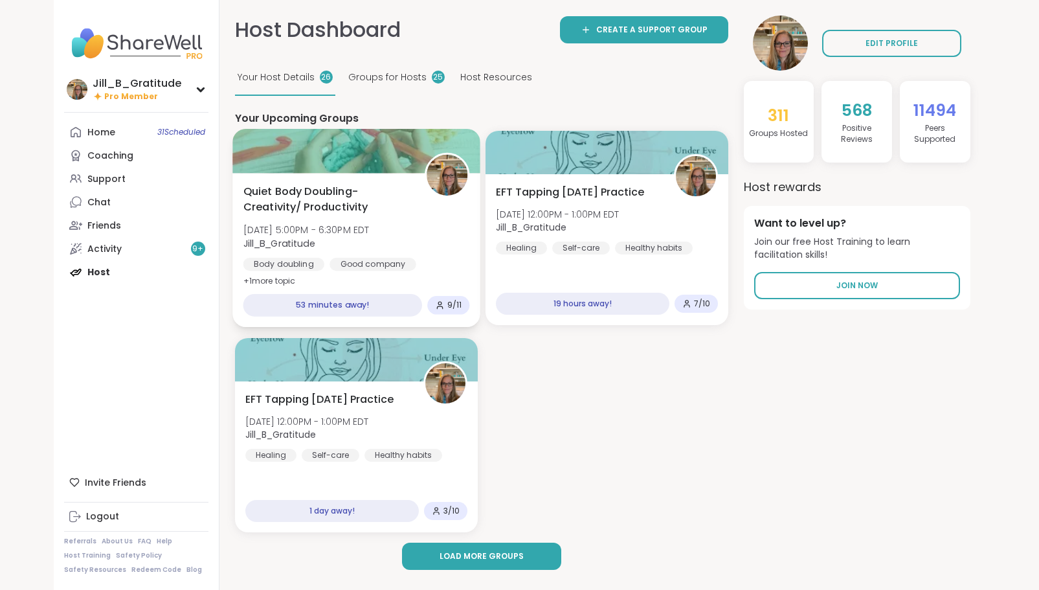
click at [427, 238] on div "Quiet Body Doubling- Creativity/ Productivity [DATE] 5:00PM - 6:30PM EDT Jill_B…" at bounding box center [356, 237] width 227 height 106
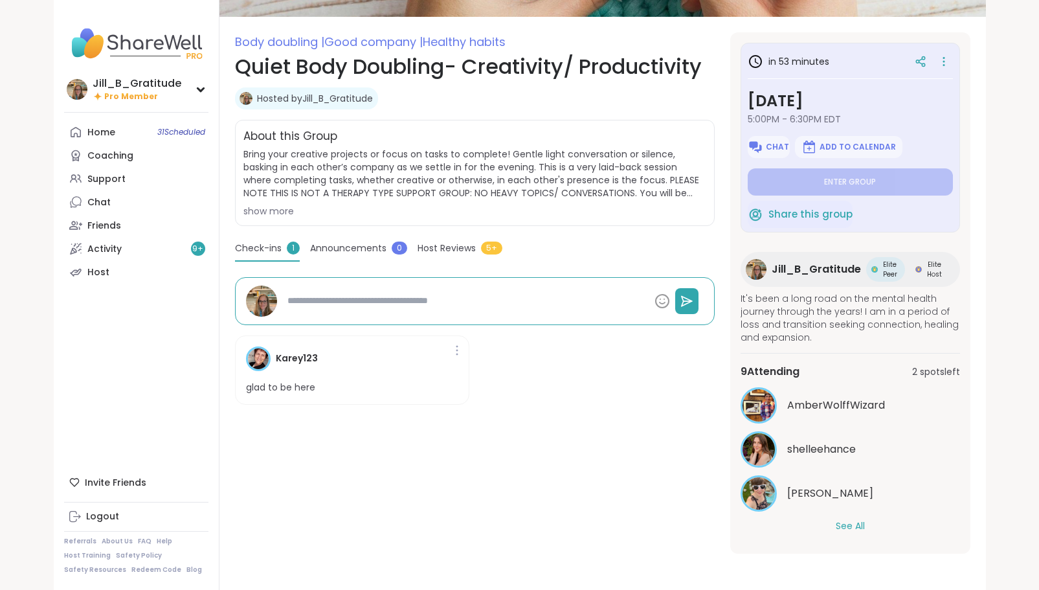
scroll to position [153, 0]
click at [847, 528] on button "See All" at bounding box center [850, 526] width 29 height 14
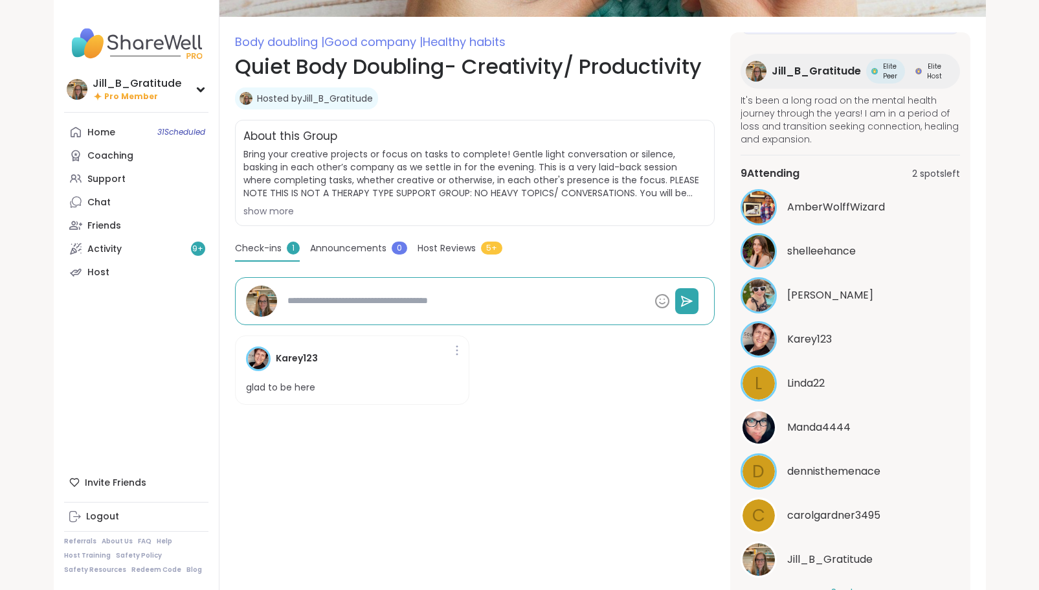
scroll to position [215, 0]
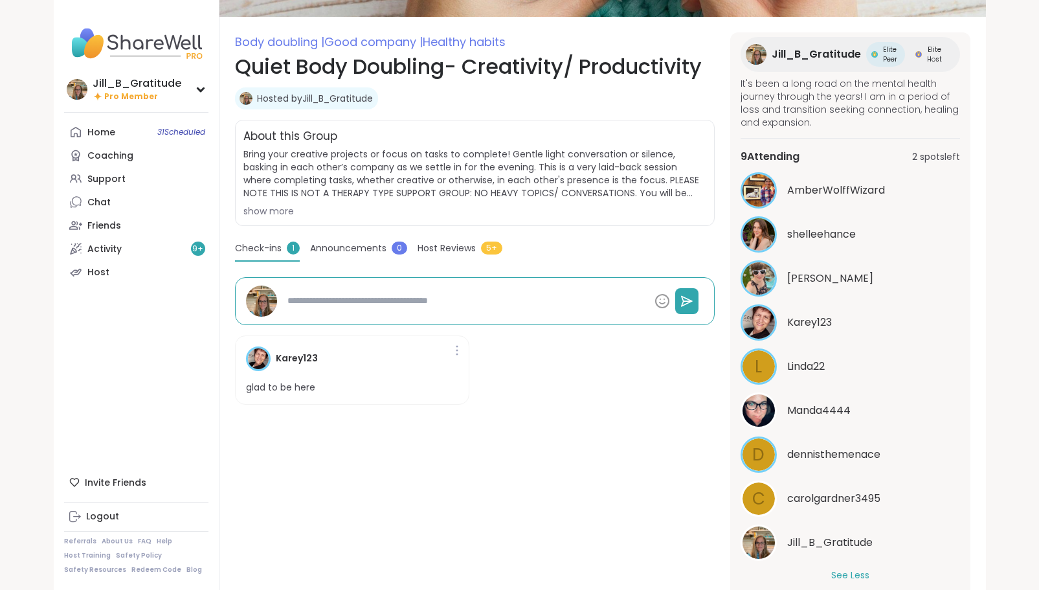
type textarea "*"
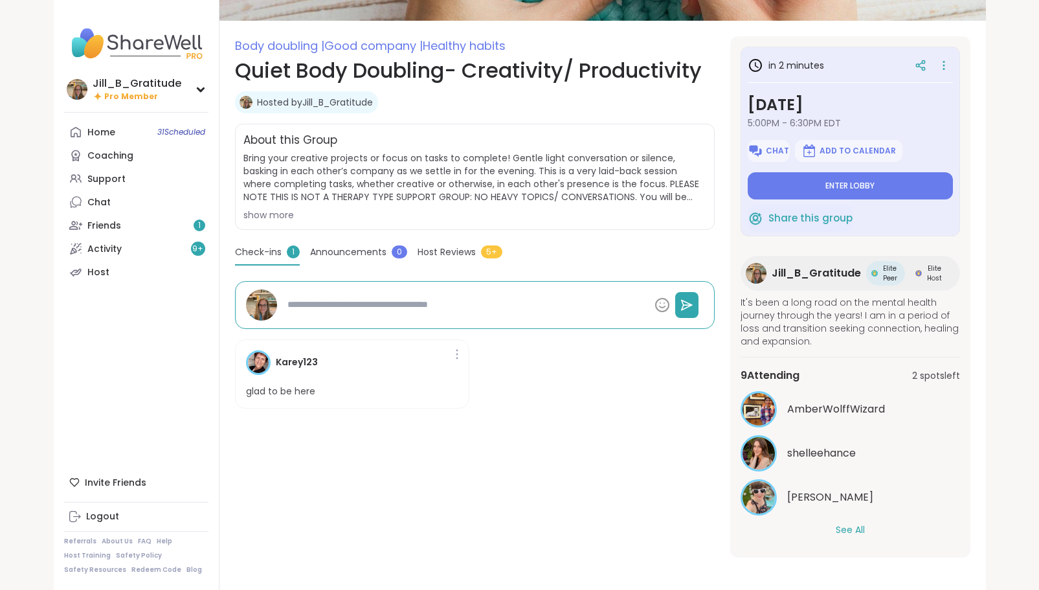
scroll to position [153, 0]
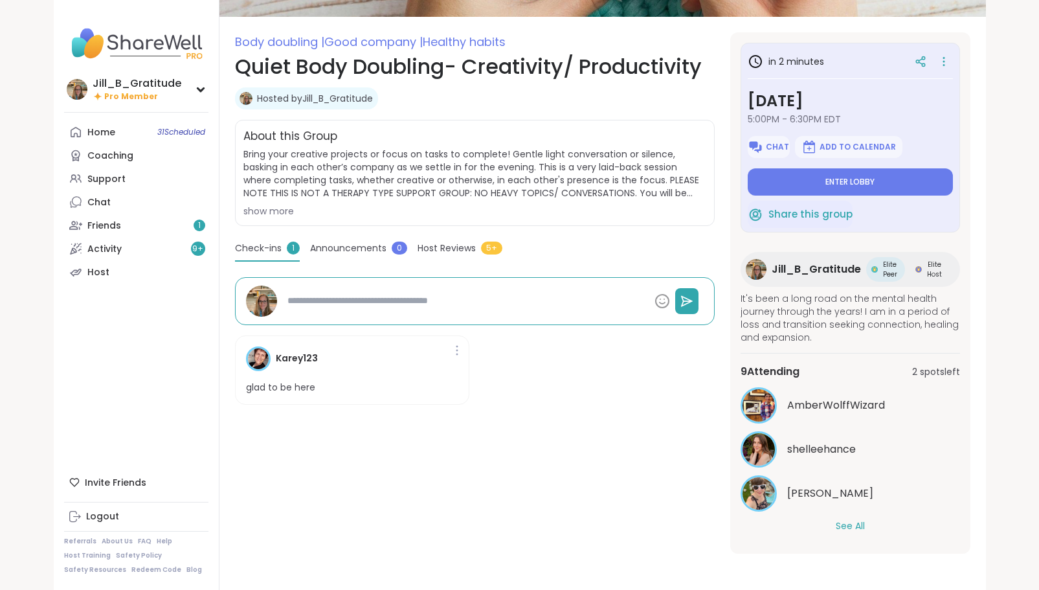
click at [854, 517] on div "AmberWolffWizard shelleehance Adrienne_QueenOfTheDawn See All" at bounding box center [850, 460] width 219 height 146
click at [854, 526] on button "See All" at bounding box center [850, 526] width 29 height 14
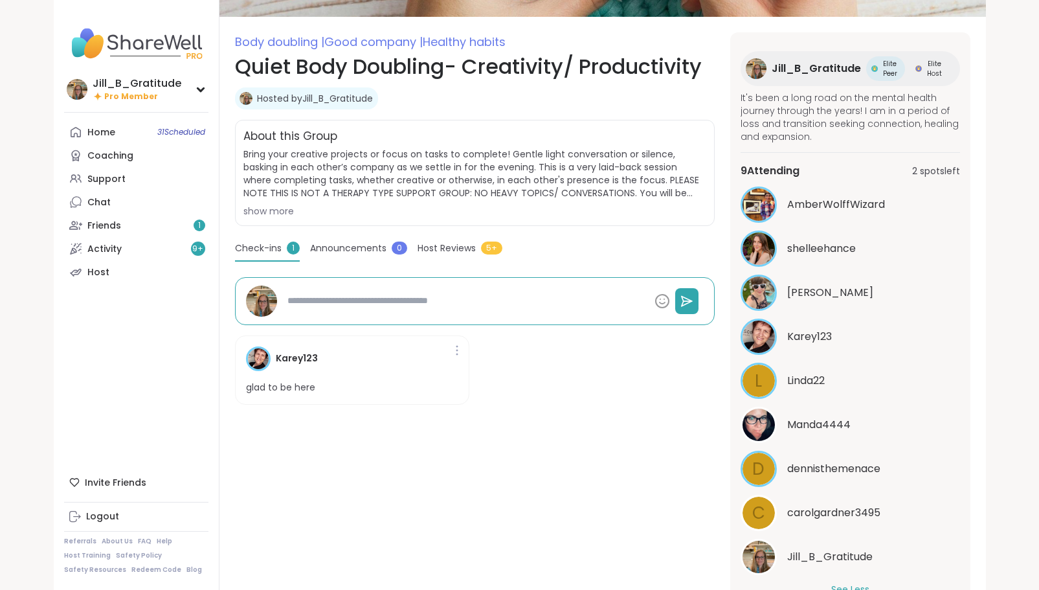
scroll to position [215, 0]
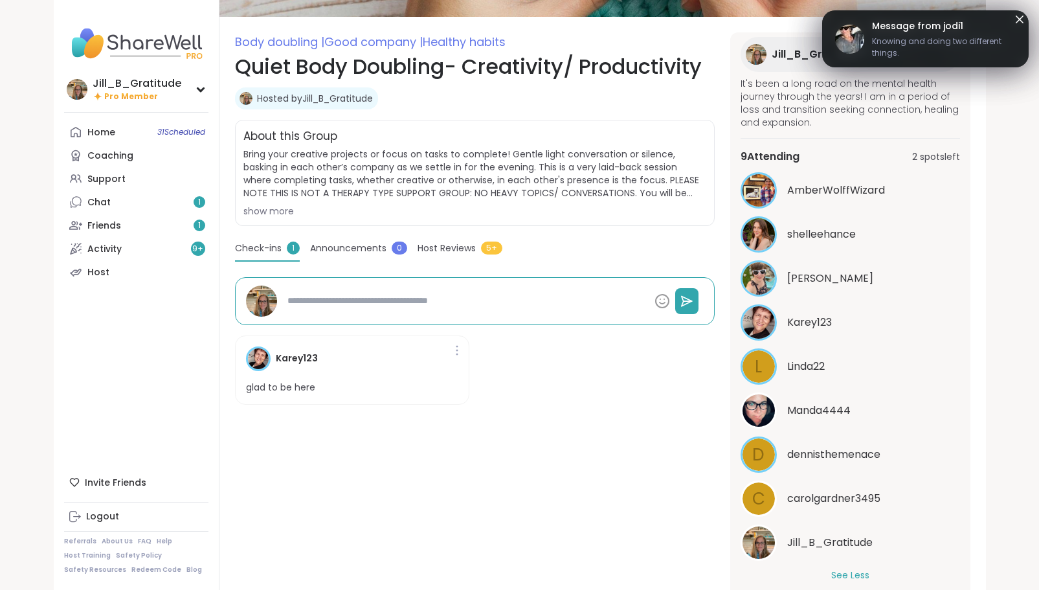
click at [1020, 19] on icon at bounding box center [1020, 20] width 8 height 8
click at [1018, 20] on icon at bounding box center [1020, 20] width 8 height 8
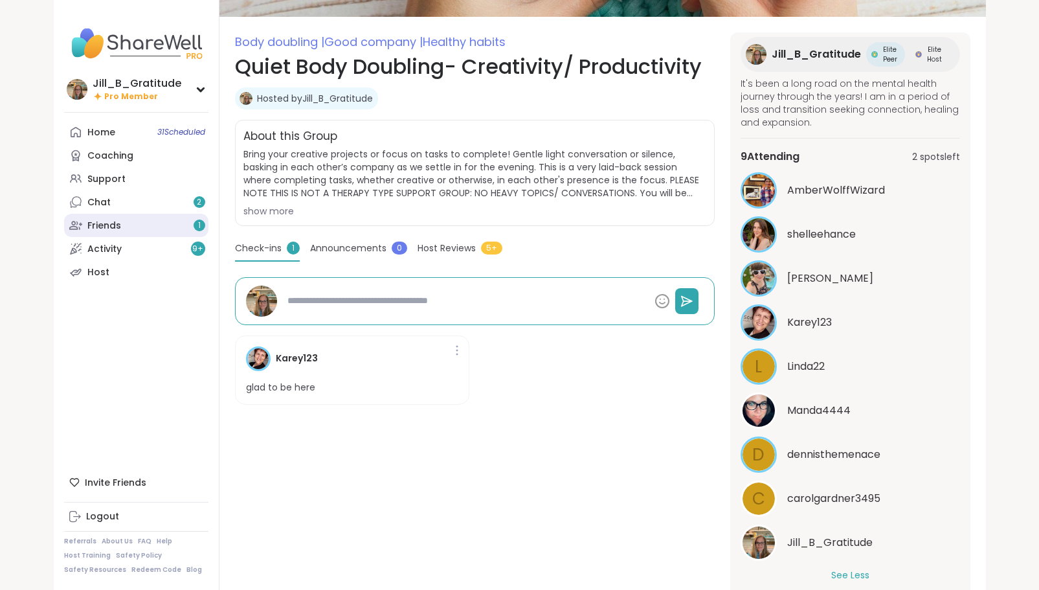
click at [186, 218] on link "Friends 1" at bounding box center [136, 225] width 144 height 23
type textarea "*"
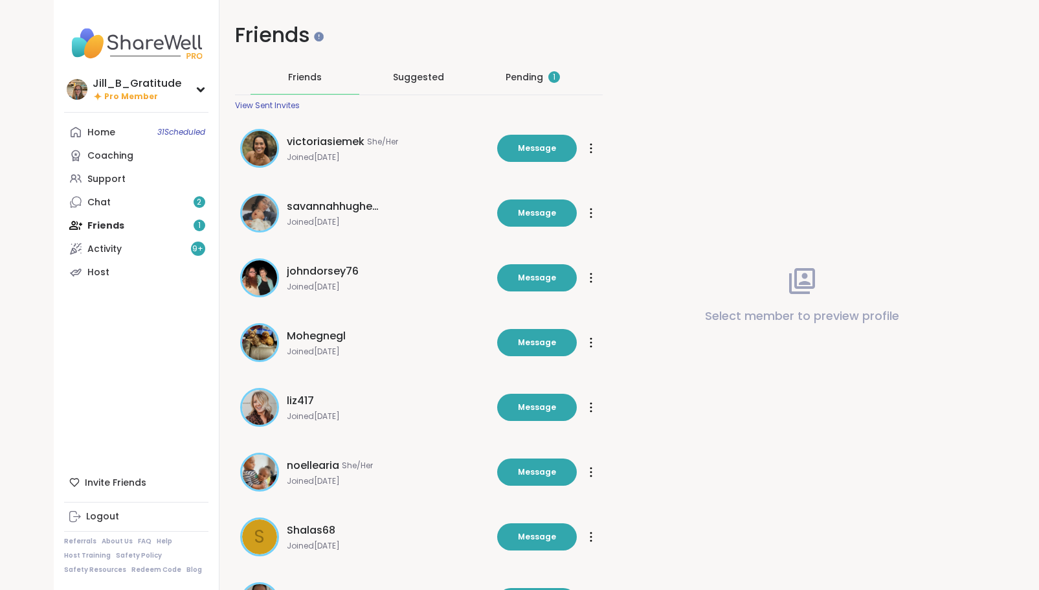
click at [537, 66] on div "Pending 1" at bounding box center [532, 77] width 109 height 34
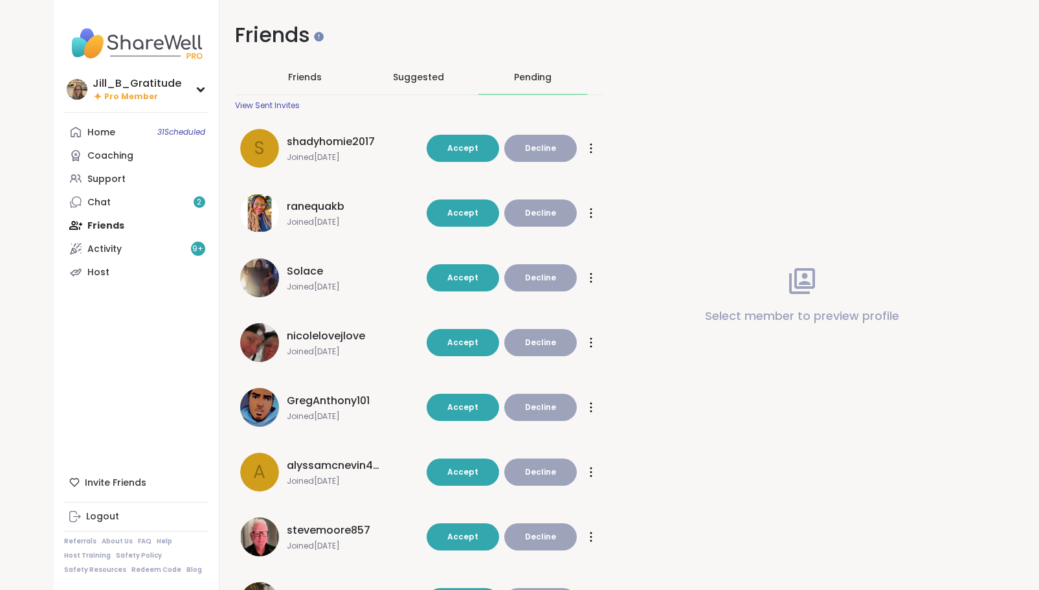
scroll to position [242, 0]
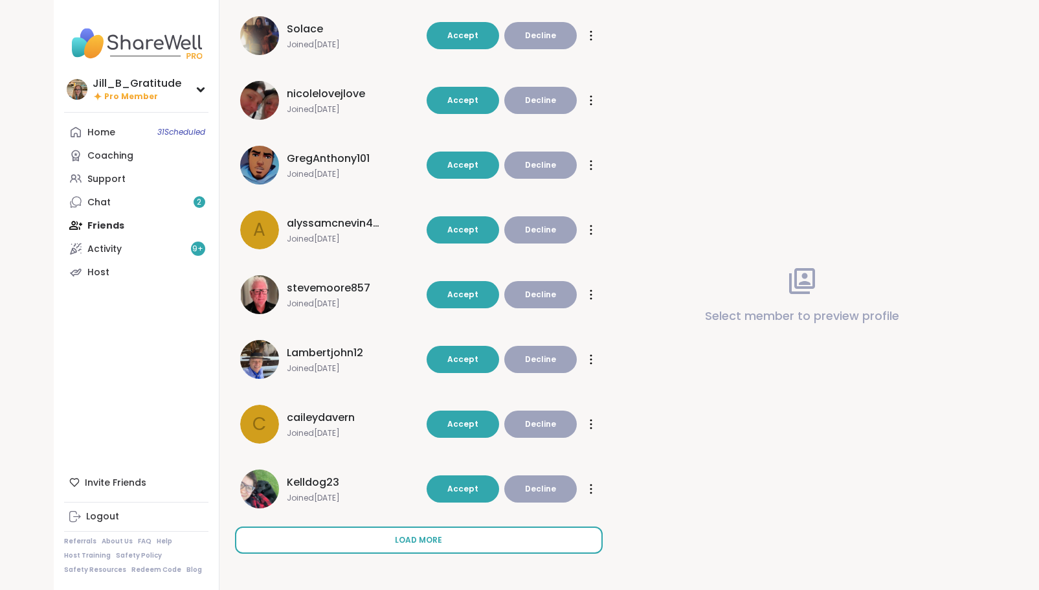
click at [457, 546] on button "Load more" at bounding box center [419, 539] width 368 height 27
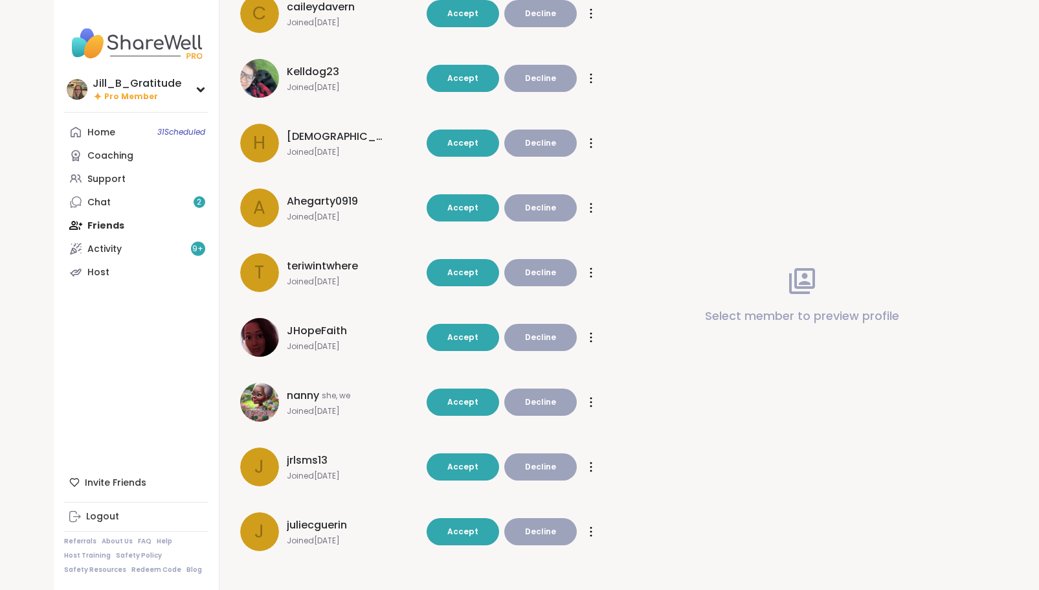
scroll to position [658, 0]
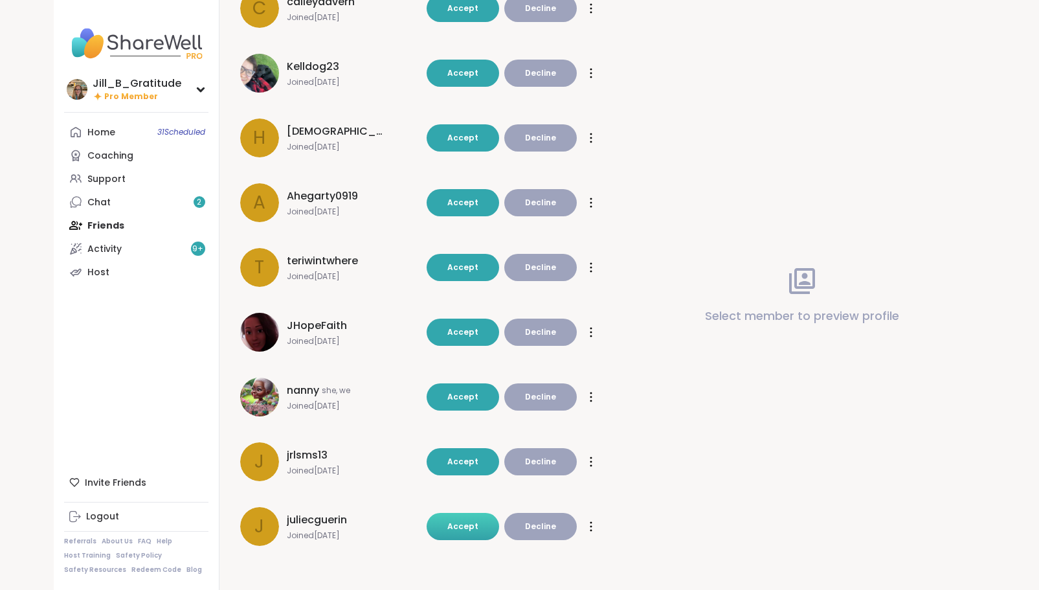
click at [468, 527] on span "Accept" at bounding box center [462, 525] width 31 height 11
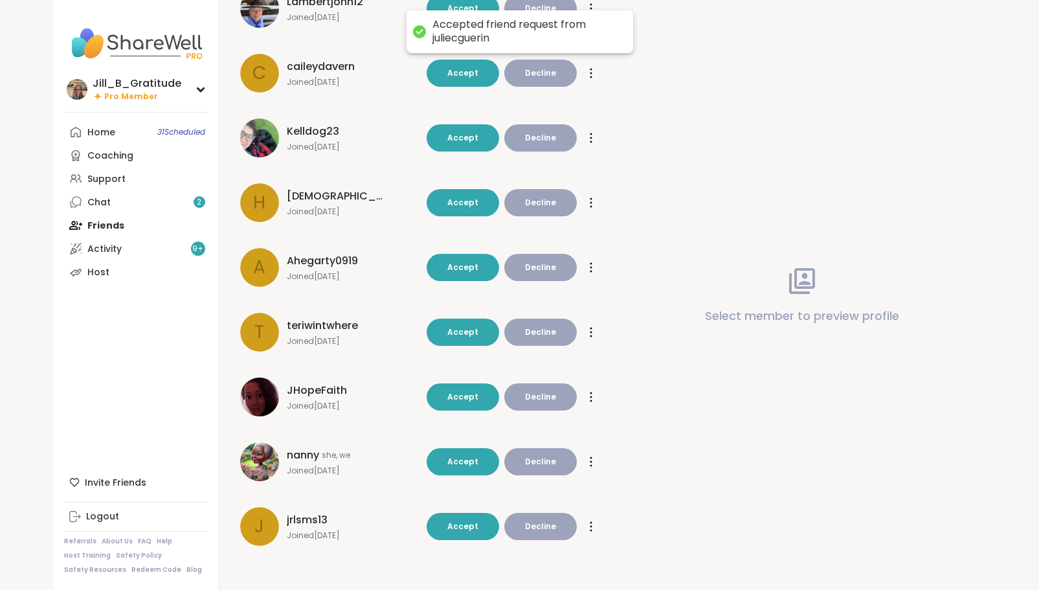
scroll to position [593, 0]
click at [161, 202] on link "Chat 2" at bounding box center [136, 201] width 144 height 23
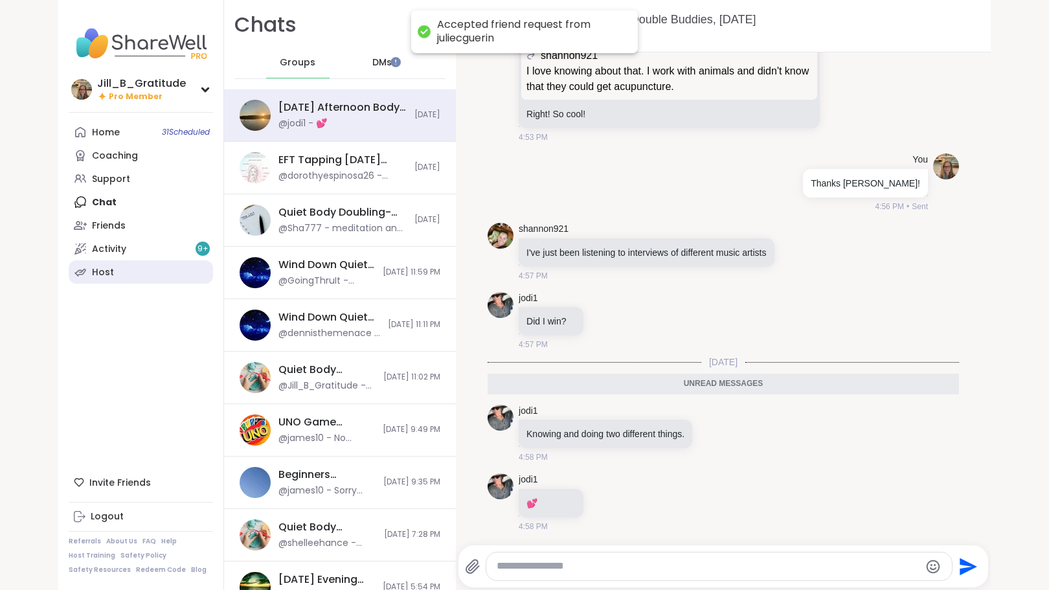
click at [147, 267] on link "Host" at bounding box center [141, 271] width 144 height 23
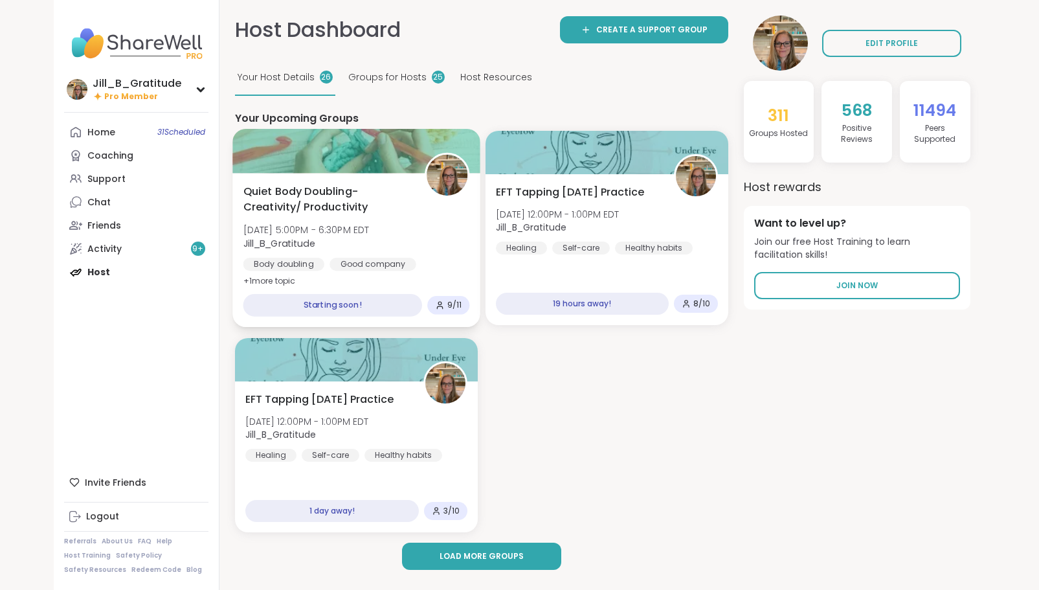
click at [386, 221] on div "Quiet Body Doubling- Creativity/ Productivity Wed, Oct 08 | 5:00PM - 6:30PM EDT…" at bounding box center [356, 237] width 227 height 106
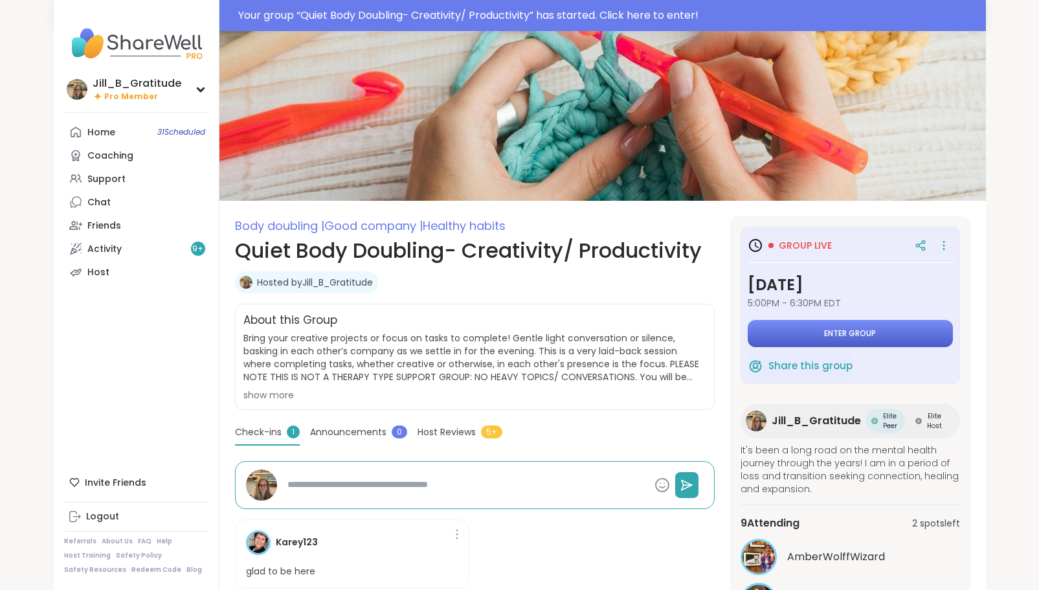
click at [858, 333] on span "Enter group" at bounding box center [850, 333] width 52 height 10
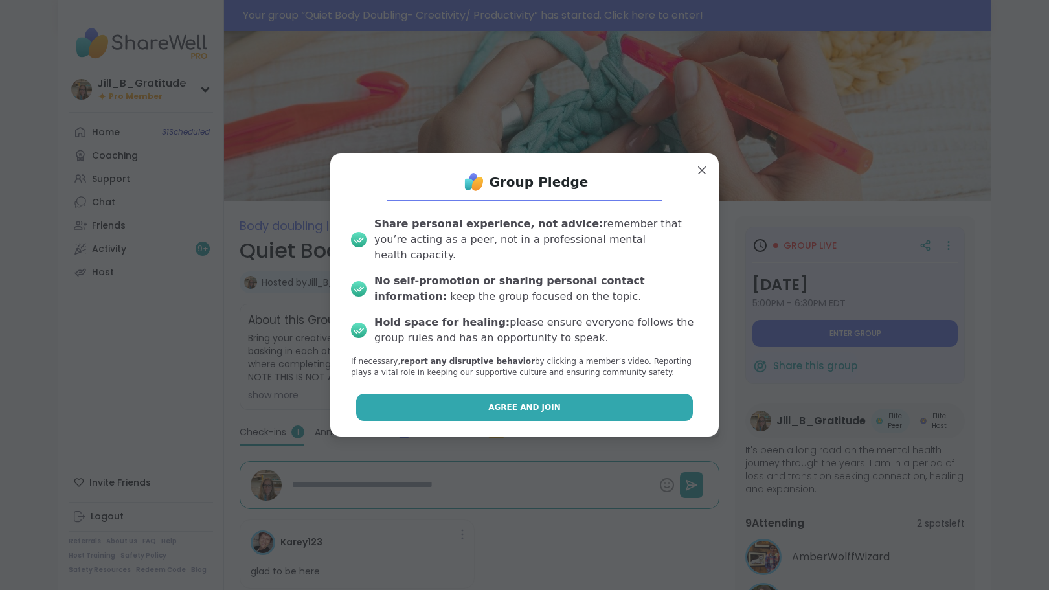
click at [520, 402] on span "Agree and Join" at bounding box center [524, 407] width 72 height 12
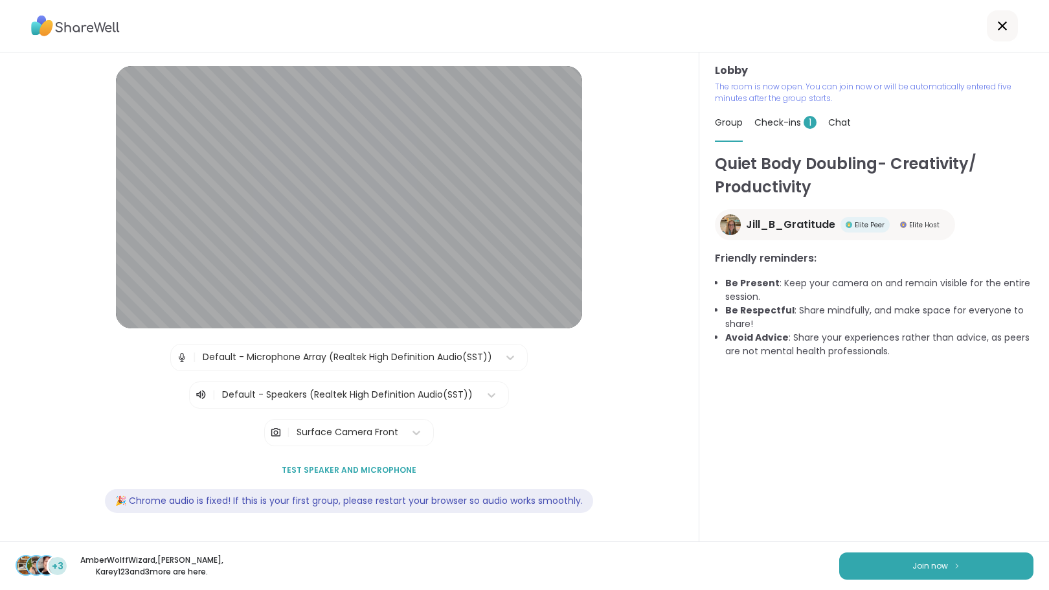
click at [793, 120] on span "Check-ins 1" at bounding box center [785, 122] width 62 height 13
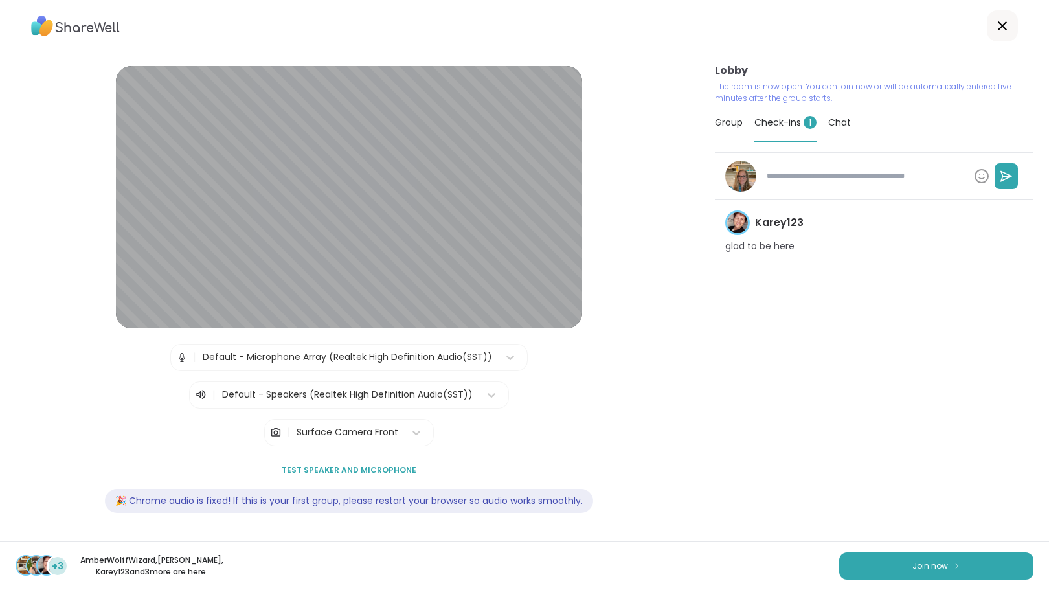
type textarea "*"
click at [829, 117] on span "Chat" at bounding box center [839, 122] width 23 height 13
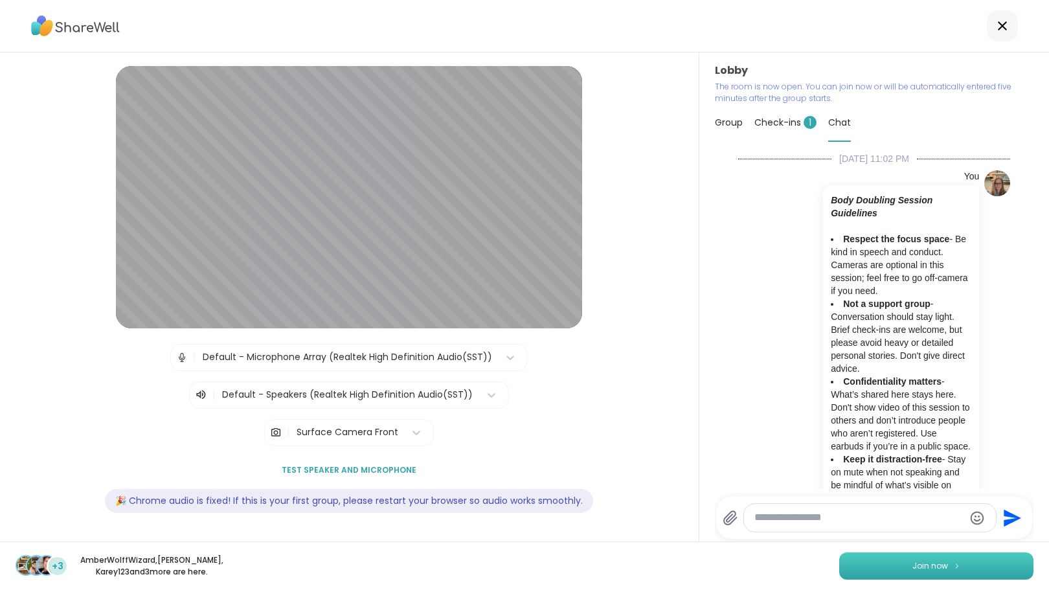
scroll to position [211, 0]
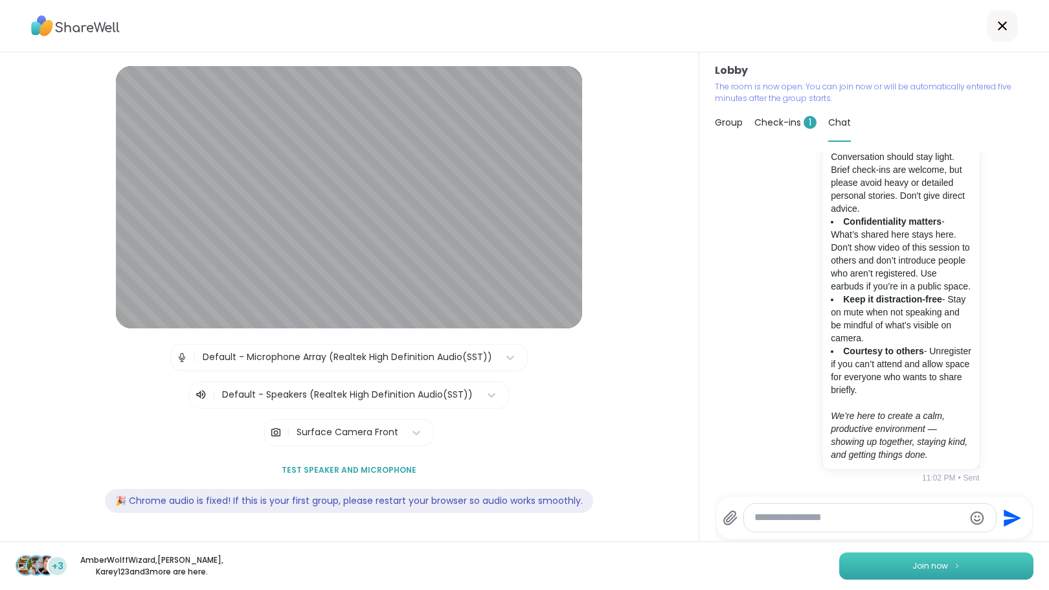
click at [891, 568] on button "Join now" at bounding box center [936, 565] width 194 height 27
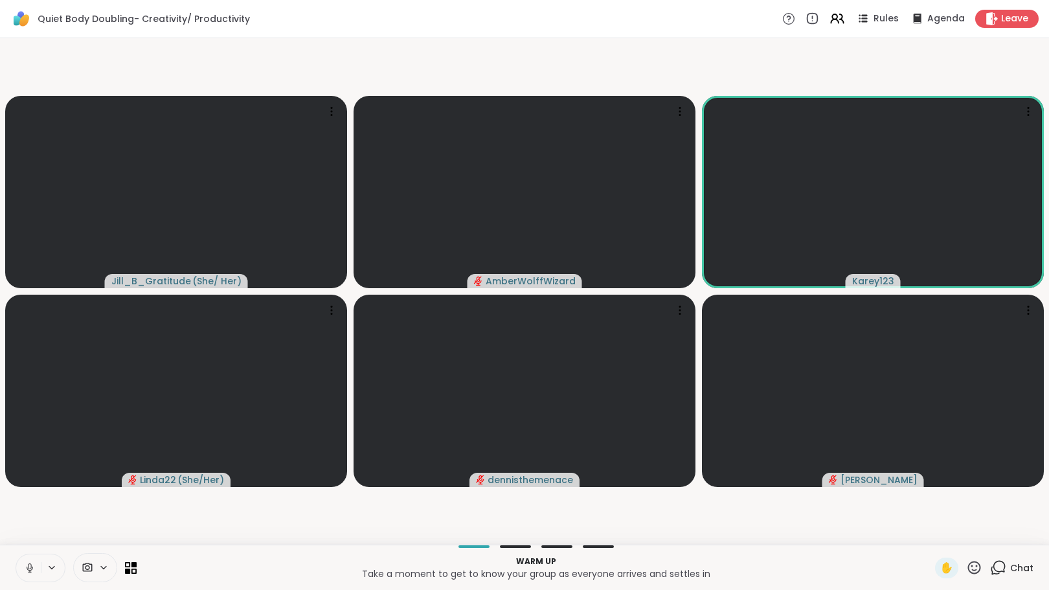
click at [968, 566] on icon at bounding box center [974, 567] width 16 height 16
click at [992, 564] on icon at bounding box center [998, 567] width 16 height 16
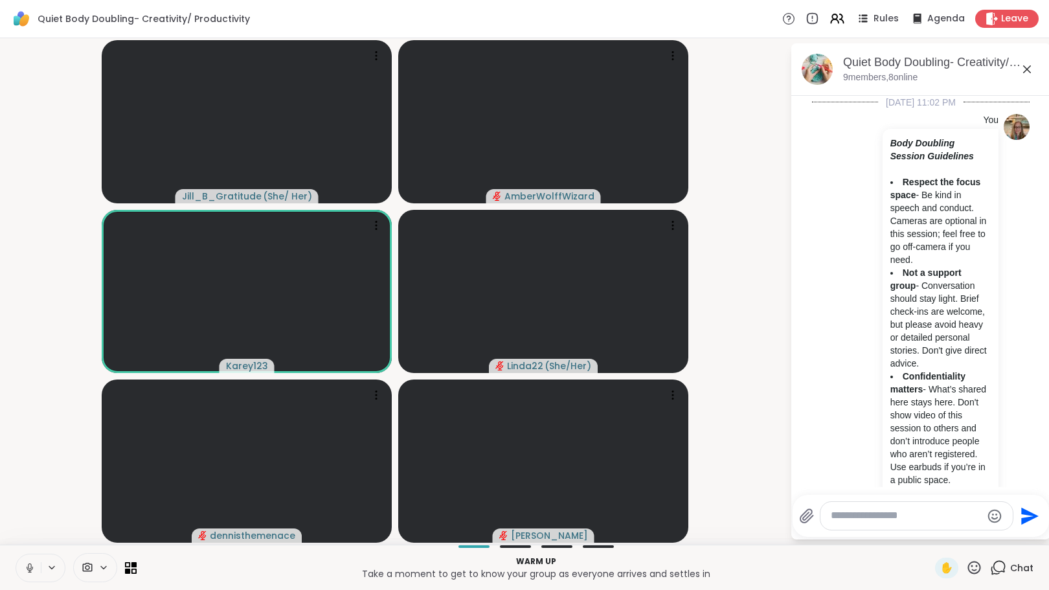
scroll to position [299, 0]
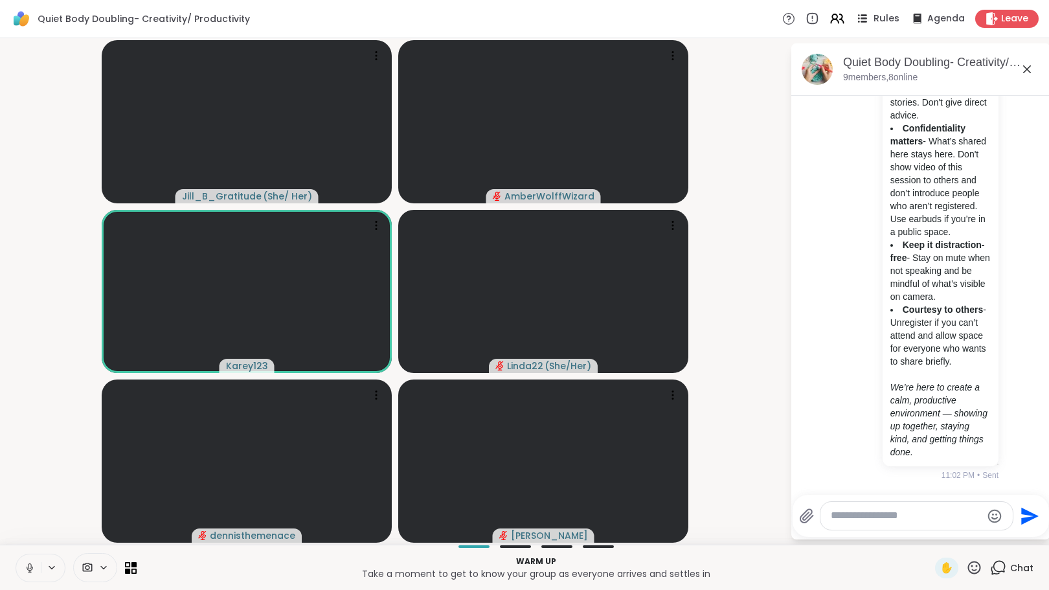
click at [856, 19] on icon at bounding box center [862, 18] width 16 height 16
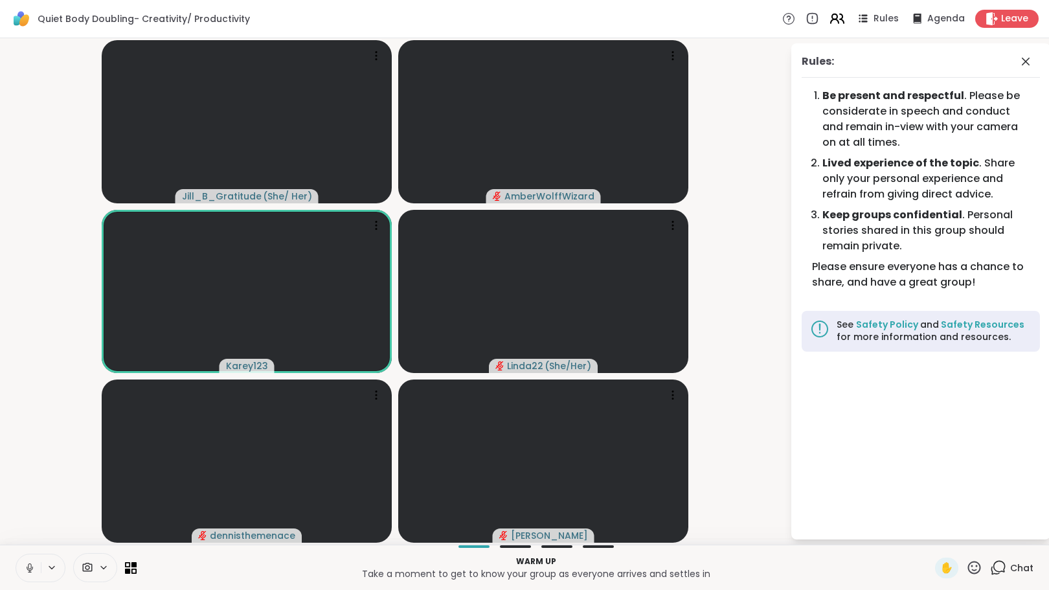
click at [831, 16] on icon at bounding box center [837, 18] width 16 height 16
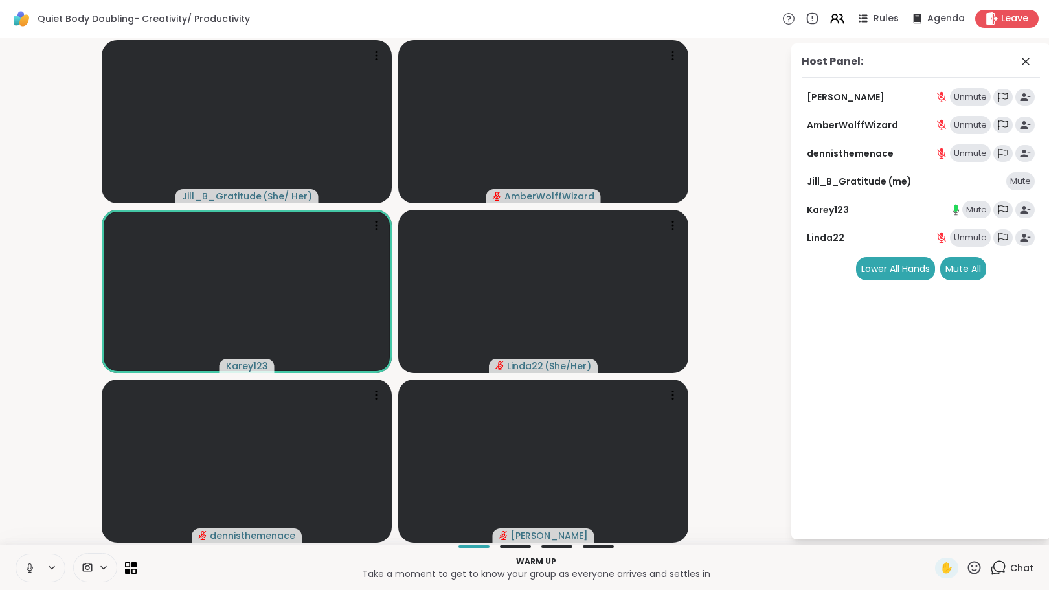
click at [976, 219] on div "[PERSON_NAME] Unmute AmberWolffWizard Unmute dennisthemenace Unmute Jill_B_Grat…" at bounding box center [920, 184] width 238 height 192
click at [974, 211] on div "Mute" at bounding box center [976, 210] width 28 height 18
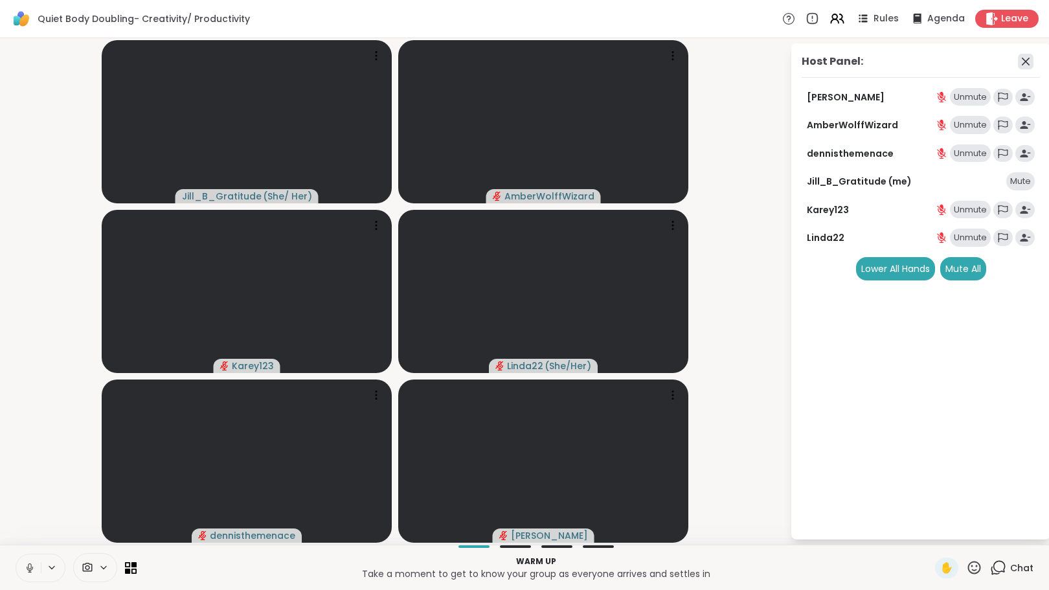
click at [1027, 58] on icon at bounding box center [1026, 62] width 16 height 16
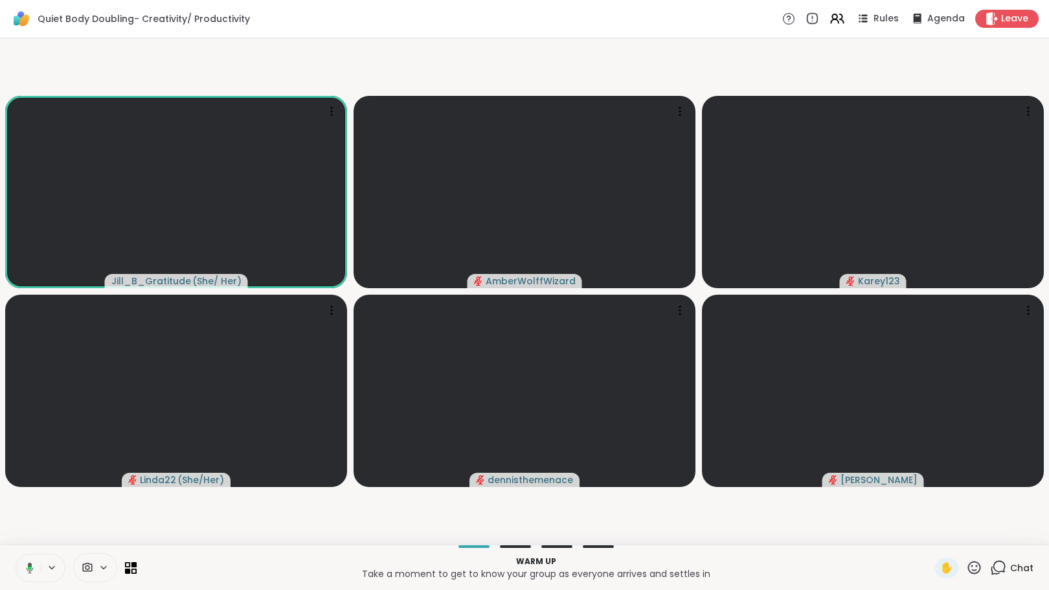
click at [993, 569] on icon at bounding box center [999, 567] width 12 height 12
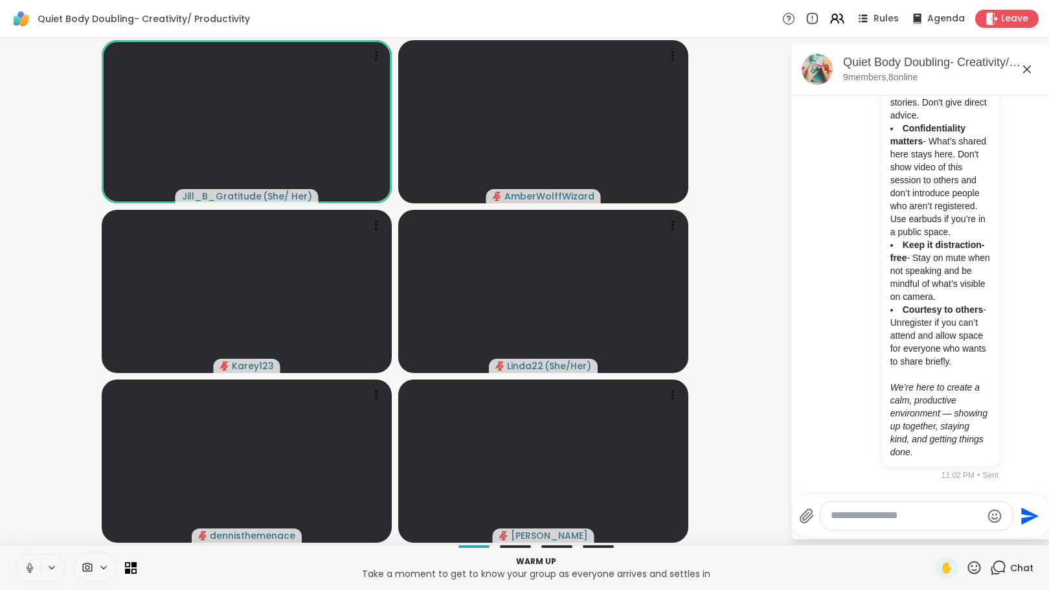
click at [993, 569] on icon at bounding box center [999, 567] width 12 height 12
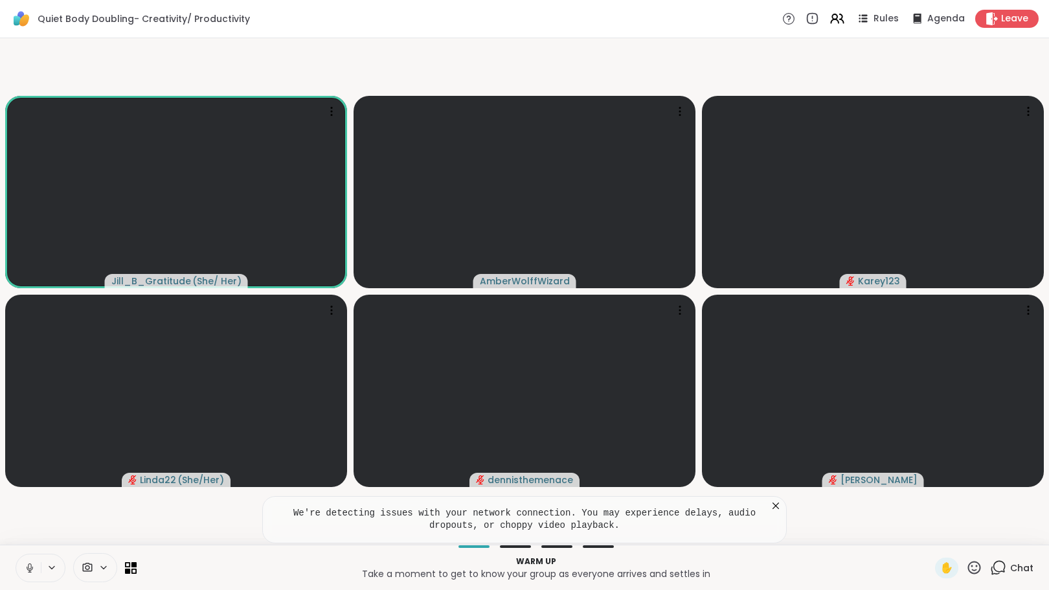
click at [779, 508] on icon at bounding box center [775, 505] width 13 height 13
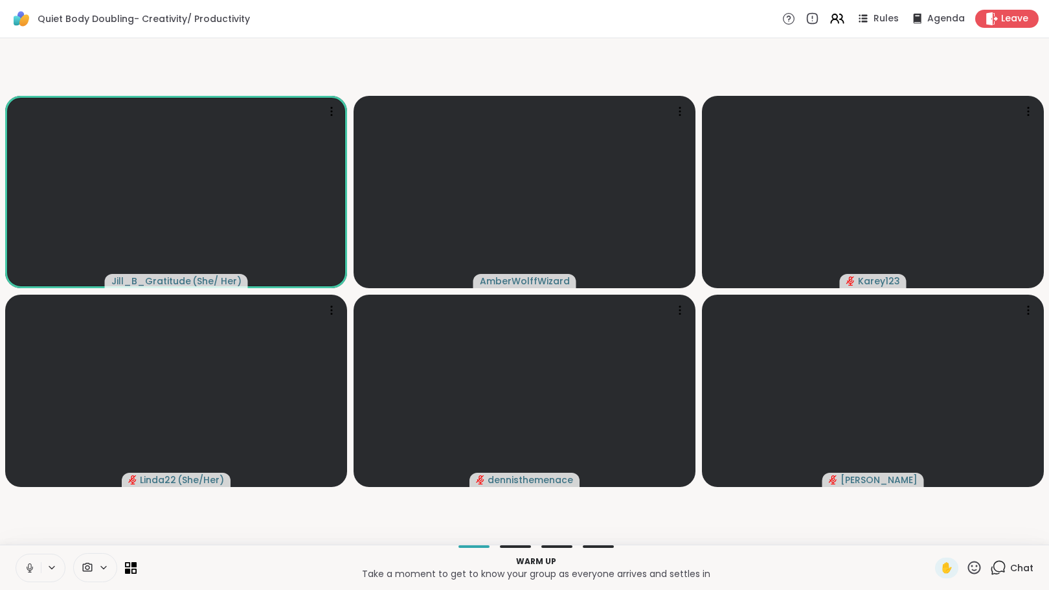
click at [993, 569] on icon at bounding box center [998, 567] width 16 height 16
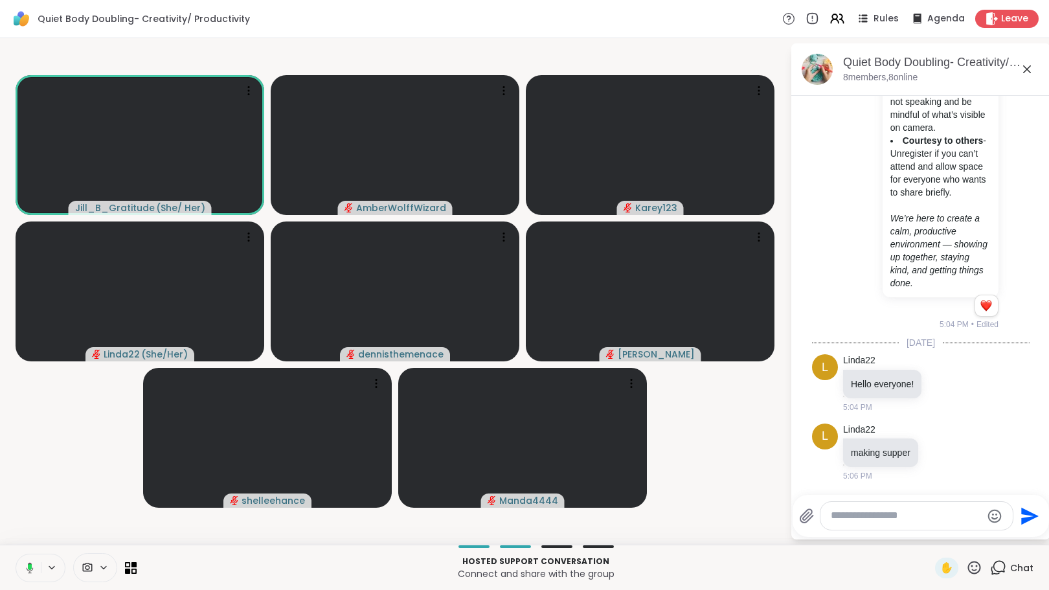
scroll to position [469, 0]
click at [878, 519] on textarea "Type your message" at bounding box center [906, 516] width 151 height 14
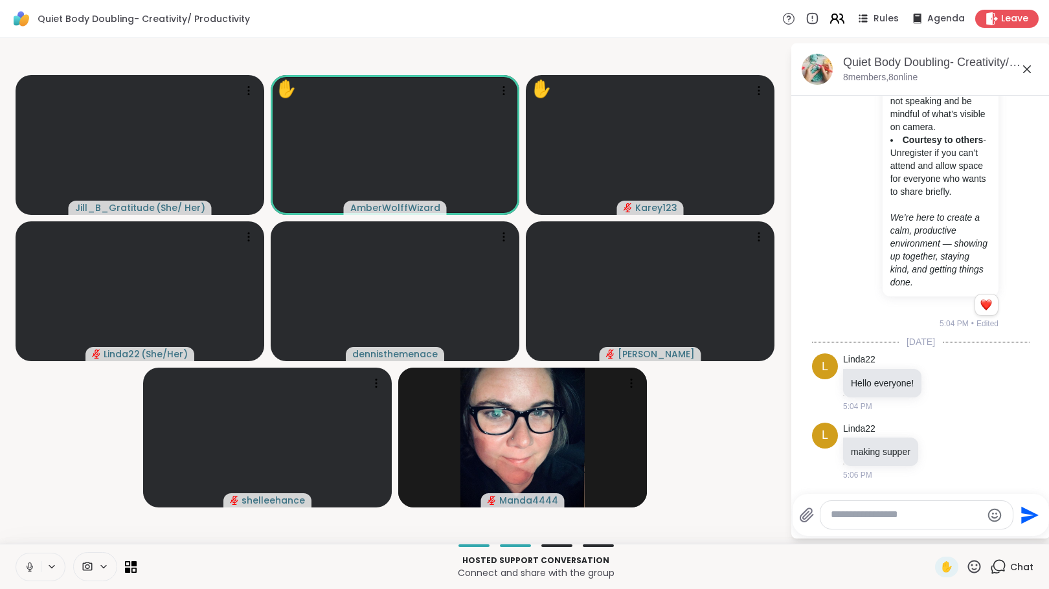
click at [834, 15] on icon at bounding box center [837, 18] width 16 height 16
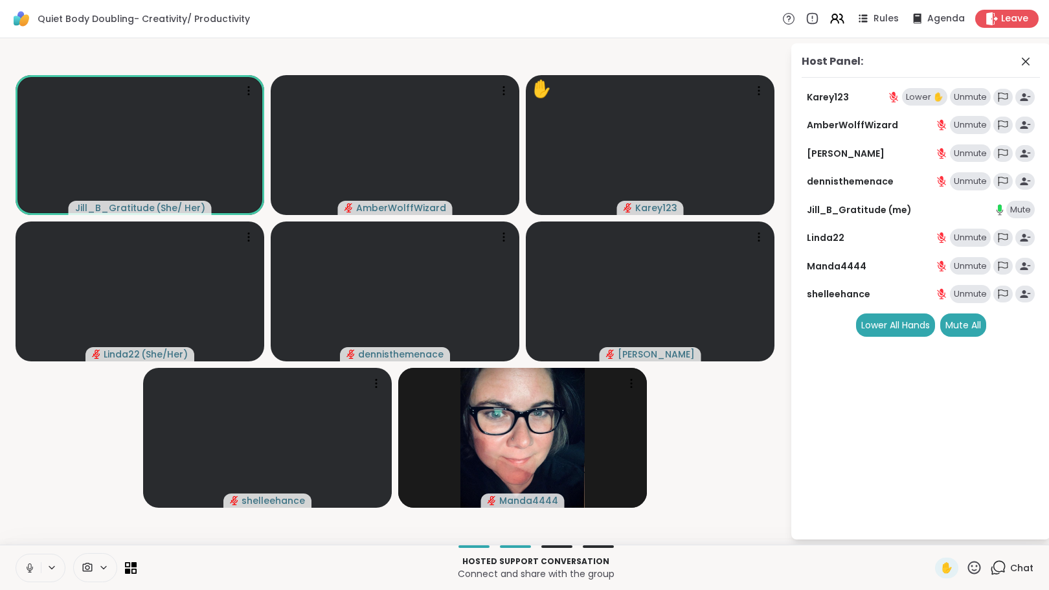
click at [961, 95] on div "Unmute" at bounding box center [970, 97] width 41 height 18
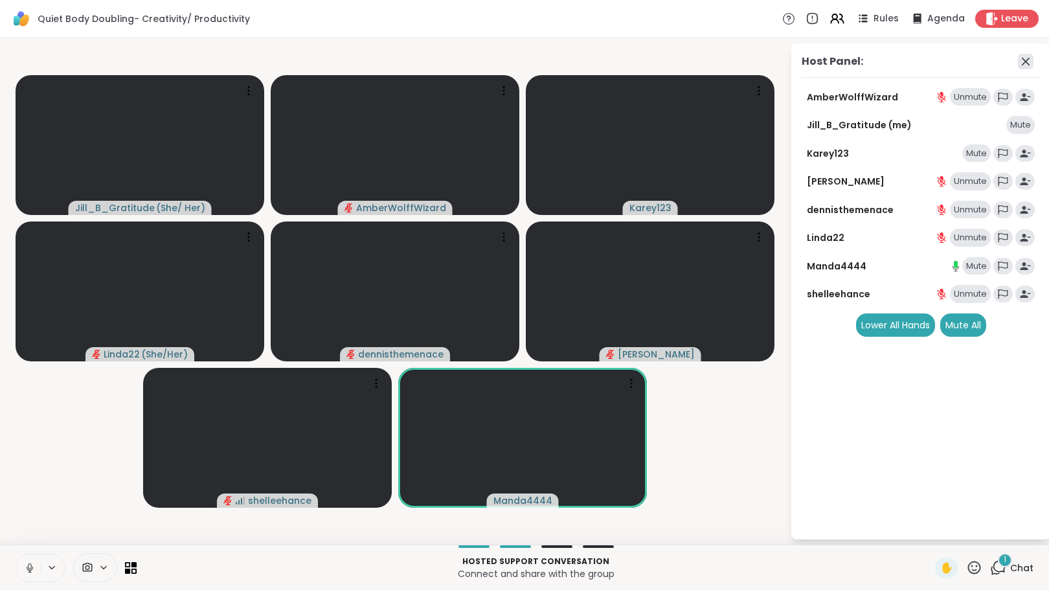
click at [1019, 63] on icon at bounding box center [1026, 62] width 16 height 16
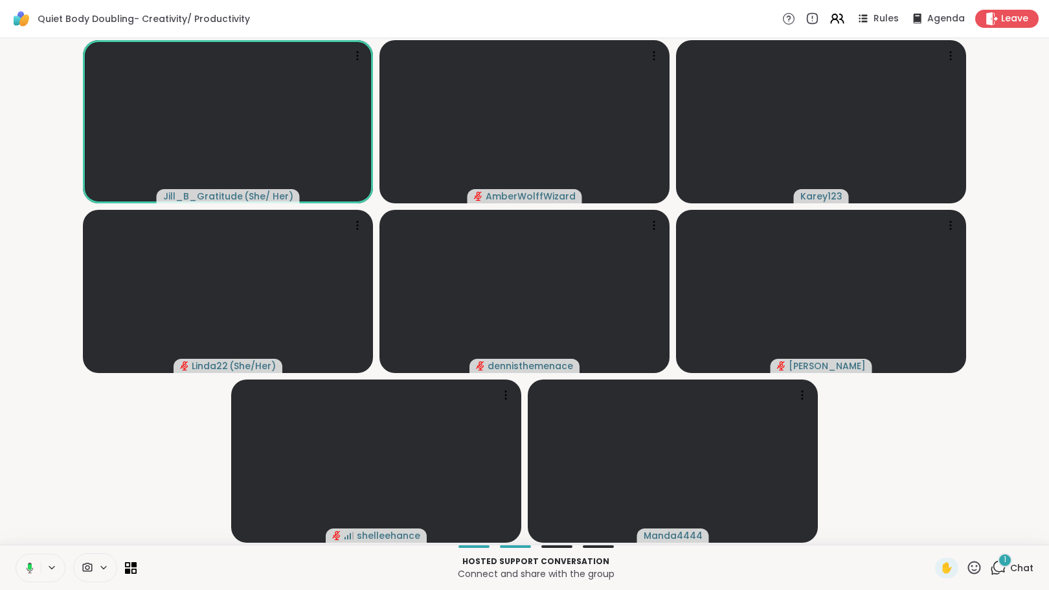
click at [998, 568] on div "1 Chat" at bounding box center [1011, 567] width 43 height 21
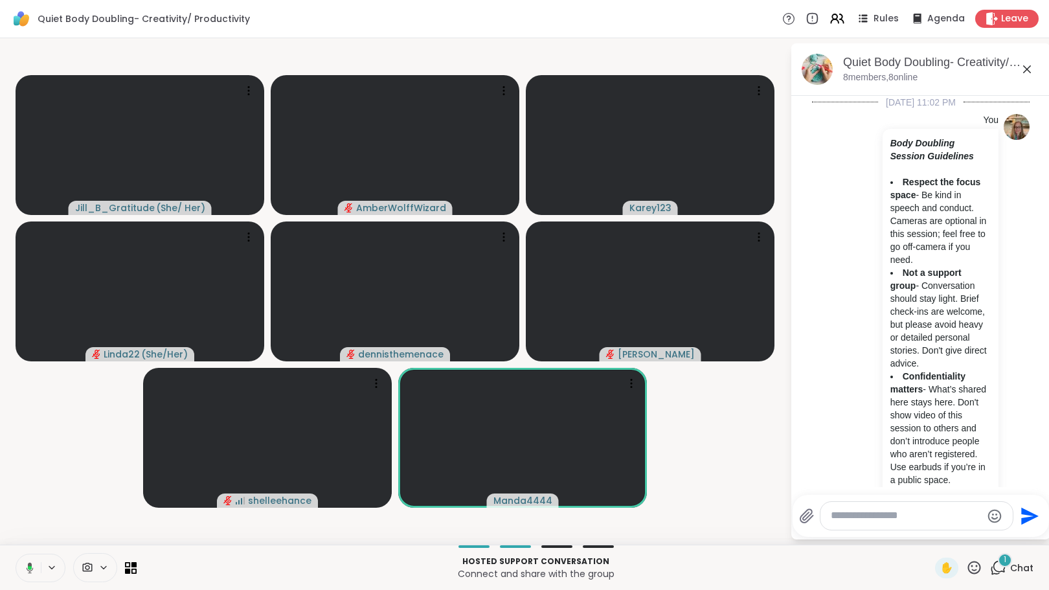
scroll to position [594, 0]
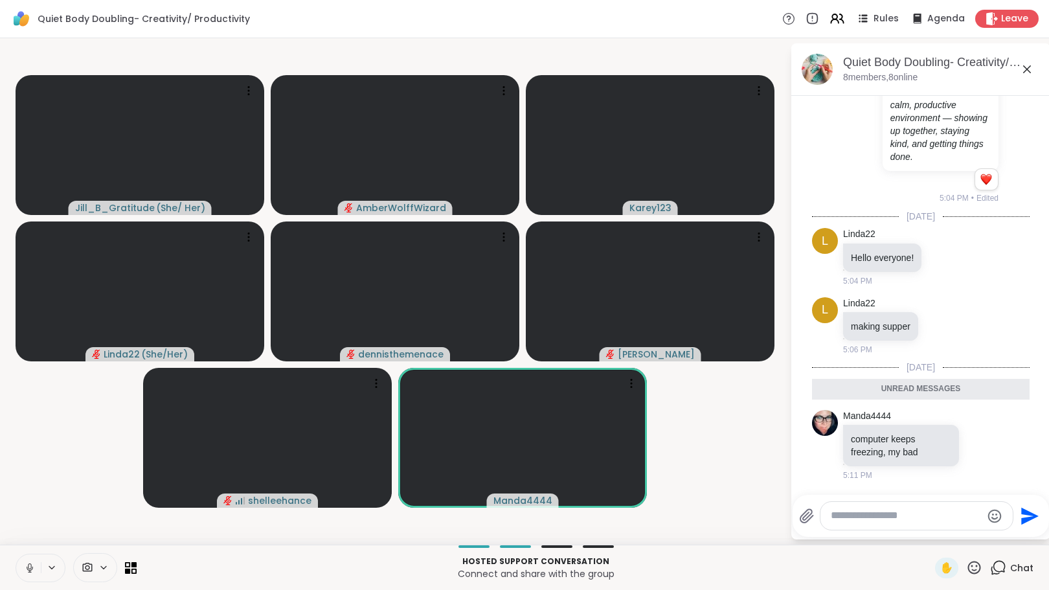
click at [906, 515] on textarea "Type your message" at bounding box center [906, 516] width 151 height 14
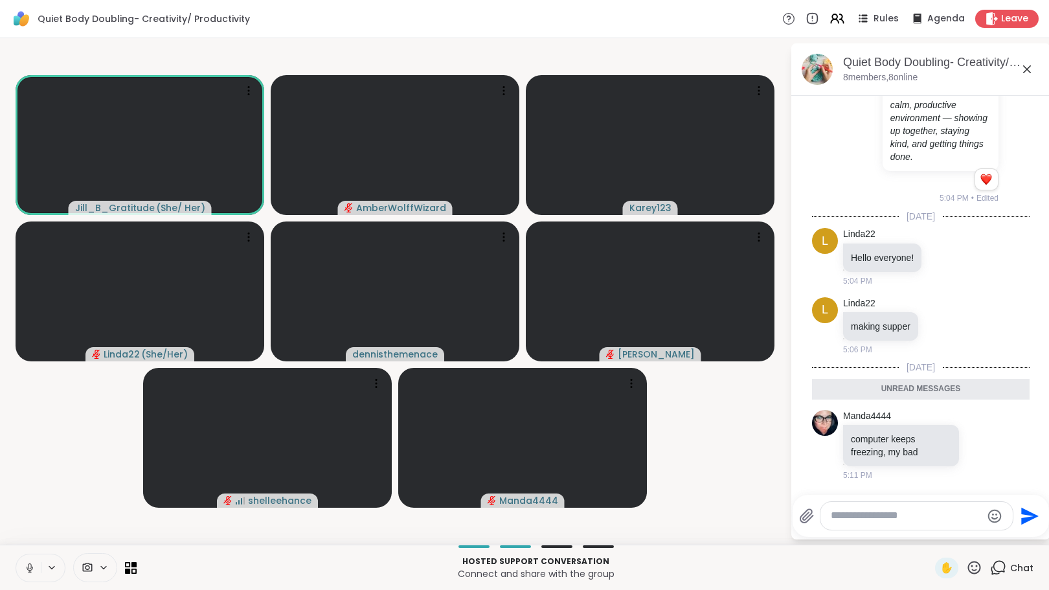
click at [913, 519] on textarea "Type your message" at bounding box center [906, 516] width 151 height 14
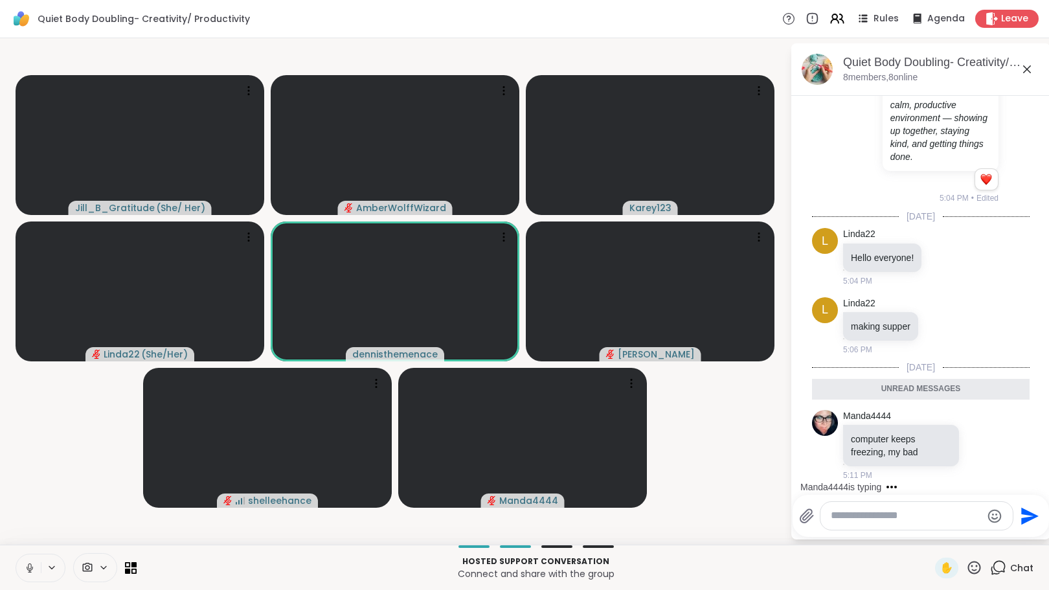
click at [966, 566] on icon at bounding box center [974, 567] width 16 height 16
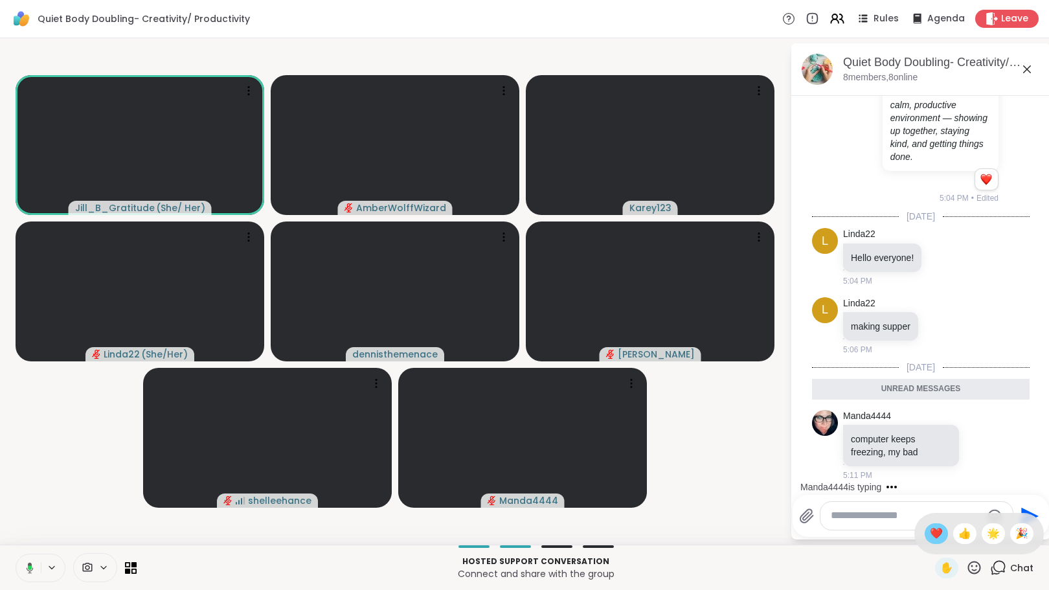
click at [930, 530] on span "❤️" at bounding box center [936, 534] width 13 height 16
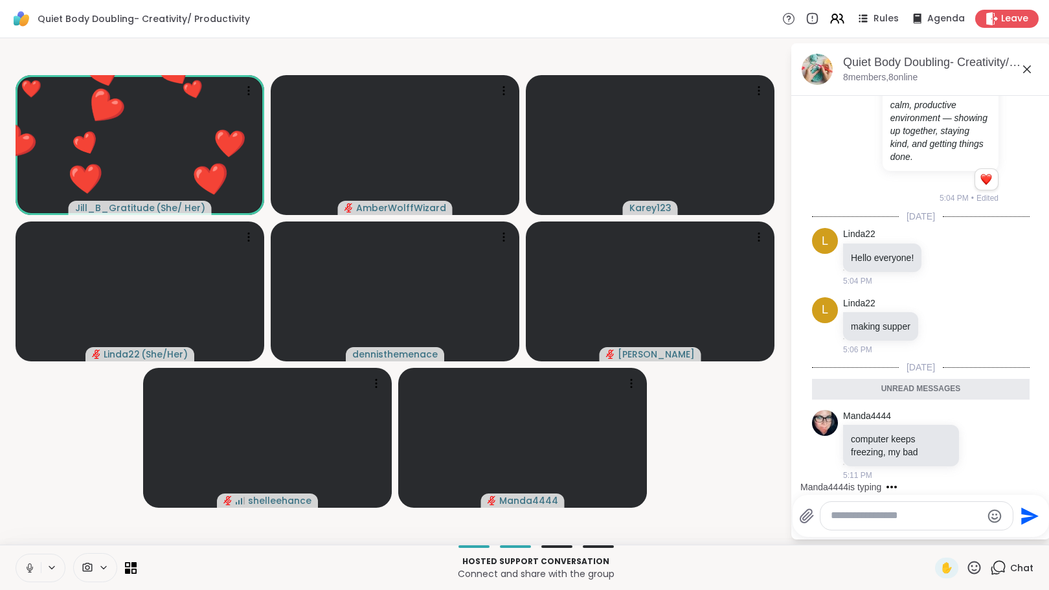
click at [887, 519] on textarea "Type your message" at bounding box center [906, 516] width 151 height 14
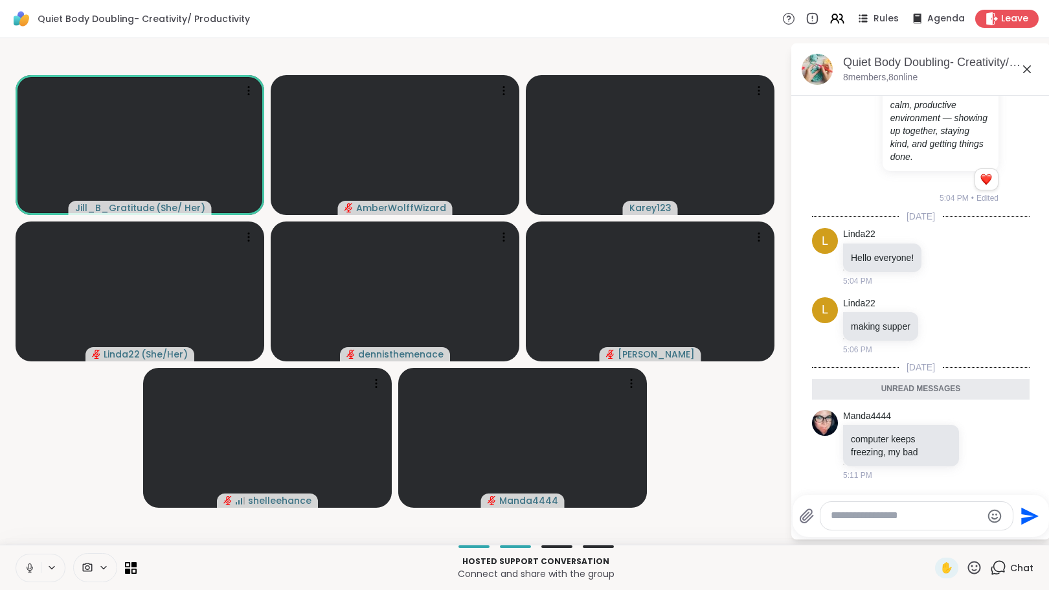
click at [28, 565] on icon at bounding box center [30, 568] width 12 height 12
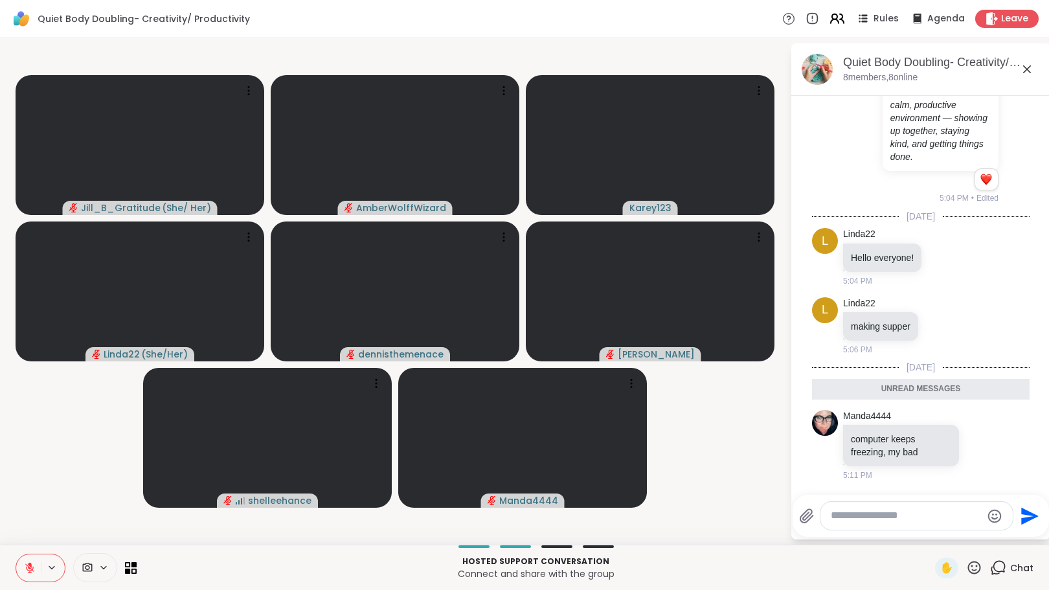
click at [829, 16] on icon at bounding box center [837, 18] width 16 height 16
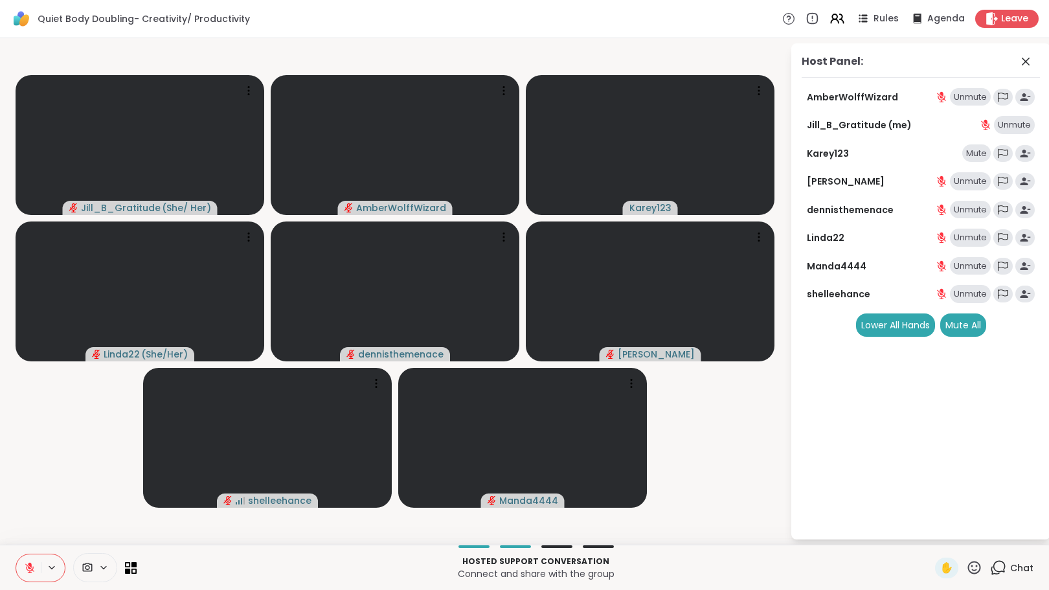
click at [969, 149] on div "Mute" at bounding box center [976, 153] width 28 height 18
click at [1022, 62] on icon at bounding box center [1026, 62] width 16 height 16
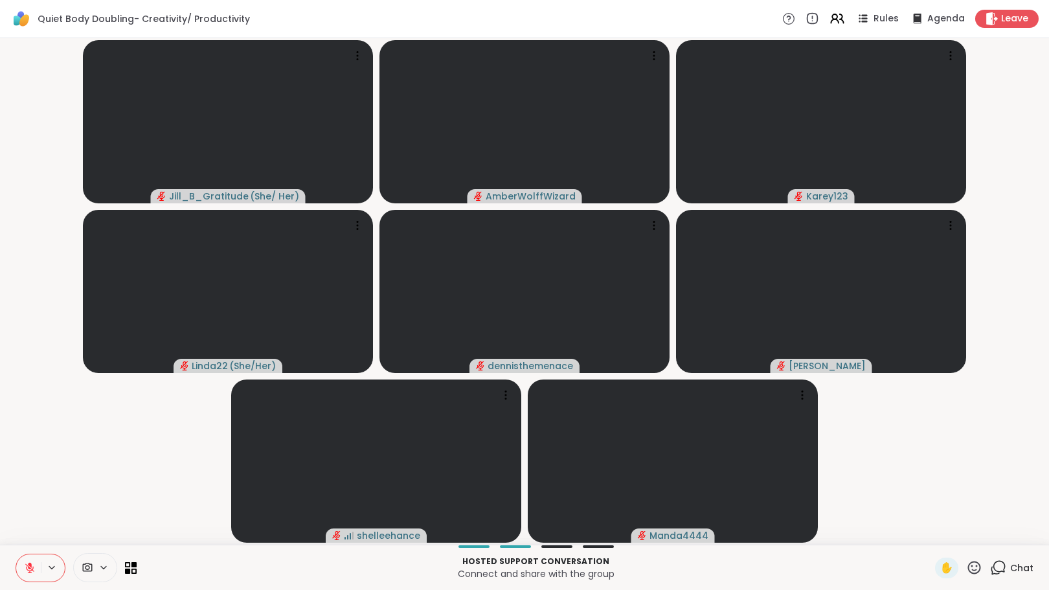
click at [990, 558] on div "Chat" at bounding box center [1011, 567] width 43 height 21
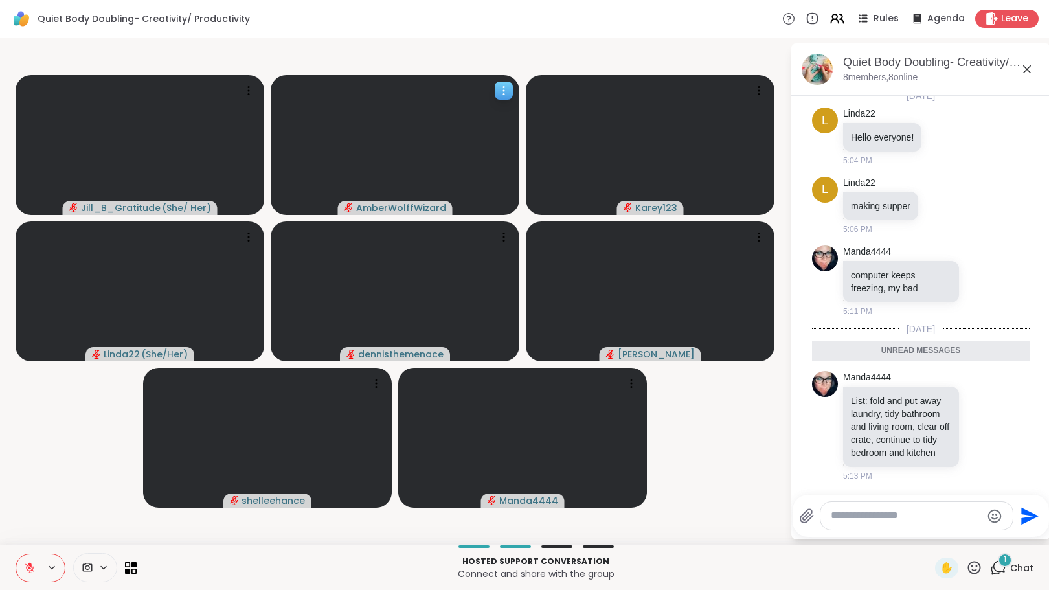
scroll to position [697, 0]
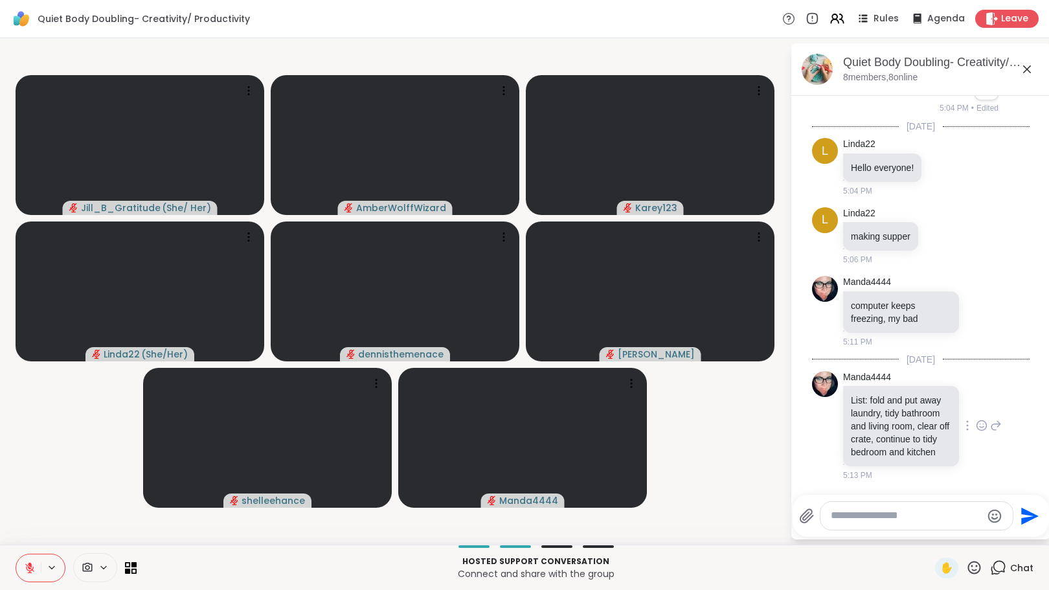
click at [976, 419] on icon at bounding box center [982, 425] width 12 height 13
click at [976, 399] on div "Select Reaction: Heart" at bounding box center [982, 405] width 12 height 12
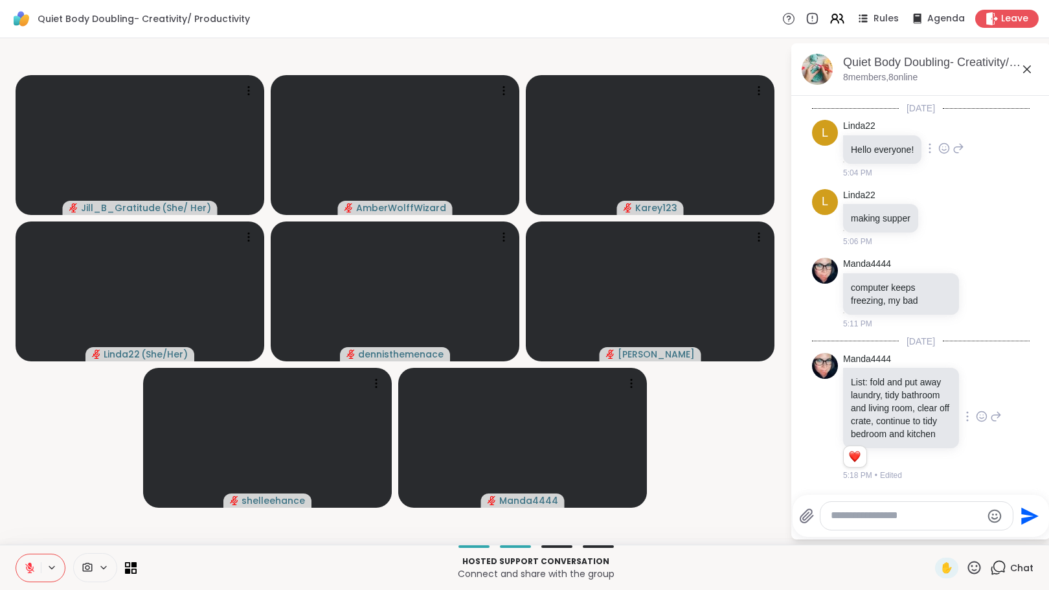
click at [944, 142] on icon at bounding box center [944, 148] width 12 height 13
click at [946, 122] on div "Select Reaction: Heart" at bounding box center [944, 128] width 12 height 12
click at [941, 222] on icon at bounding box center [941, 217] width 12 height 13
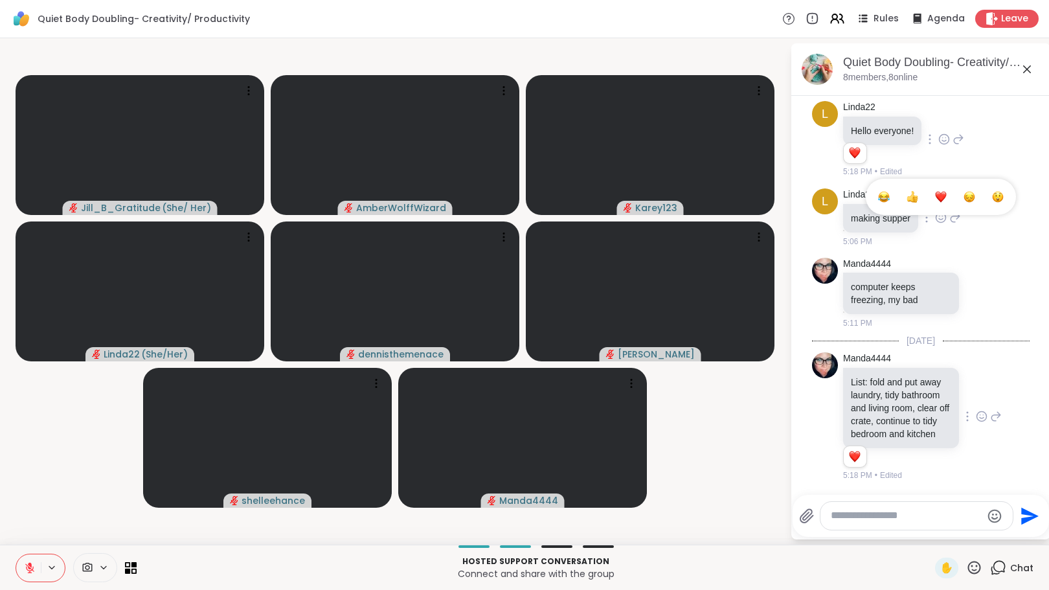
click at [943, 203] on div "Select Reaction: Heart" at bounding box center [941, 197] width 12 height 12
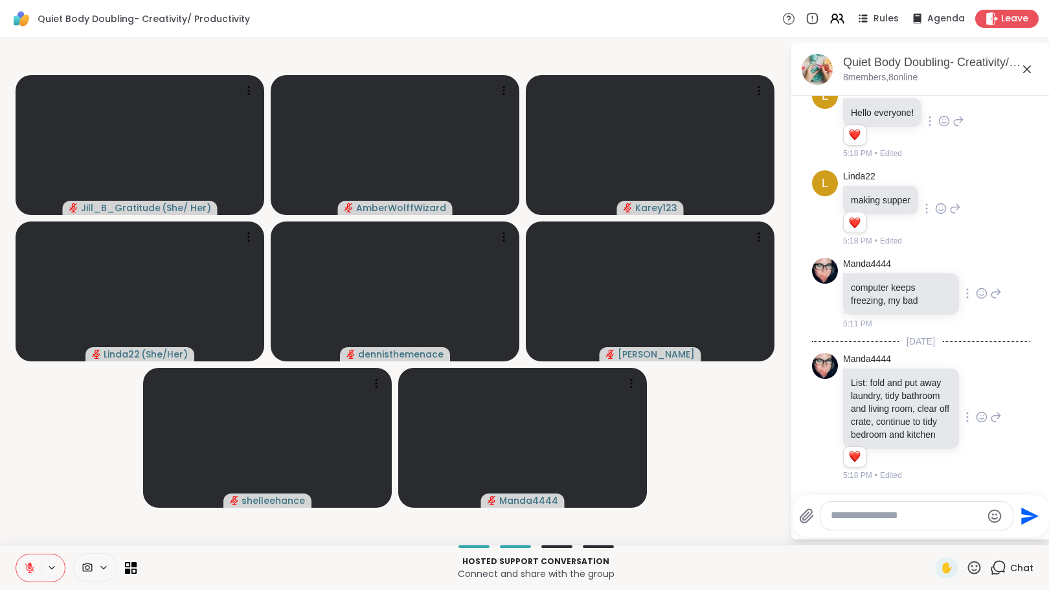
click at [976, 300] on icon at bounding box center [982, 293] width 12 height 13
click at [1004, 278] on div "Select Reaction: Sad" at bounding box center [1010, 273] width 12 height 12
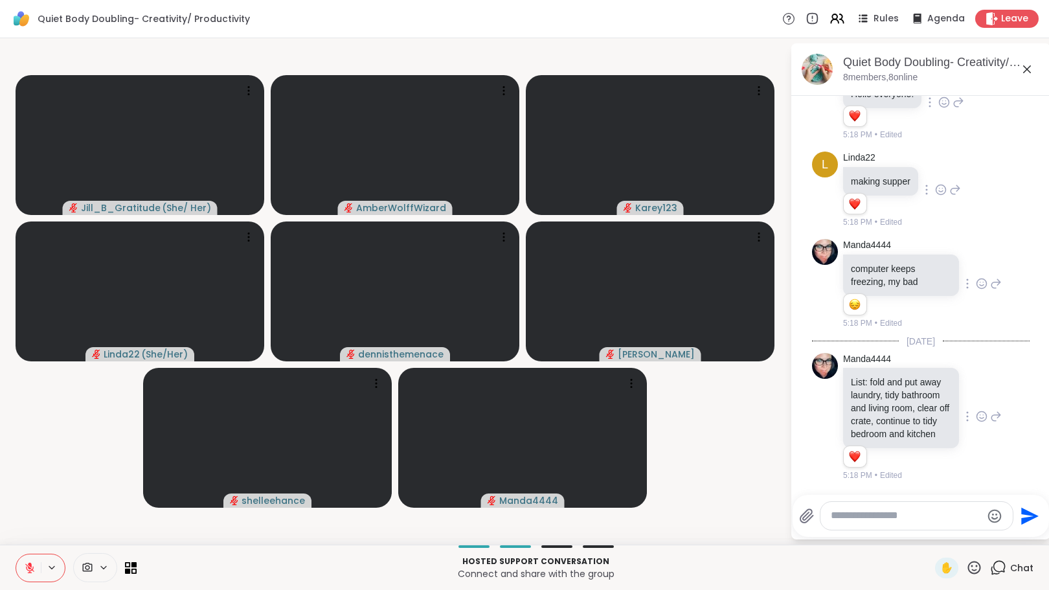
scroll to position [772, 0]
